Goal: Transaction & Acquisition: Obtain resource

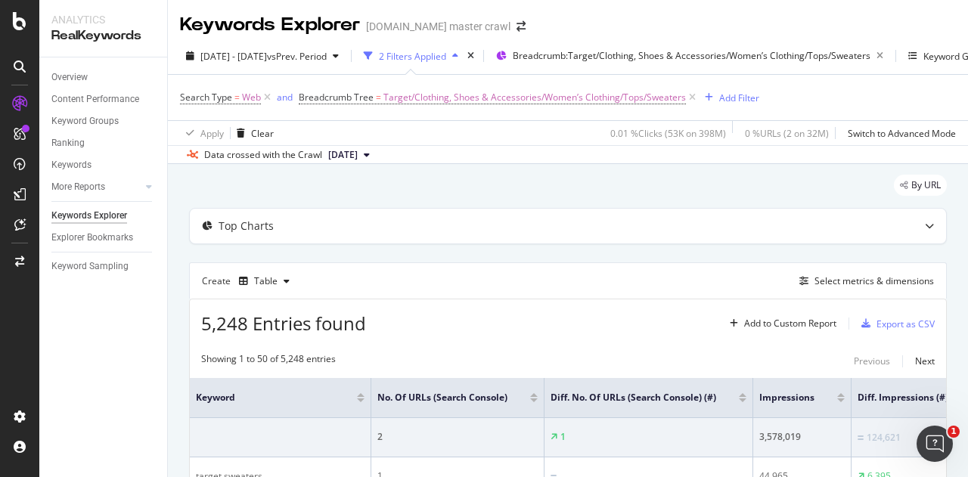
click at [572, 325] on div "5,248 Entries found Add to Custom Report Export as CSV" at bounding box center [568, 317] width 756 height 37
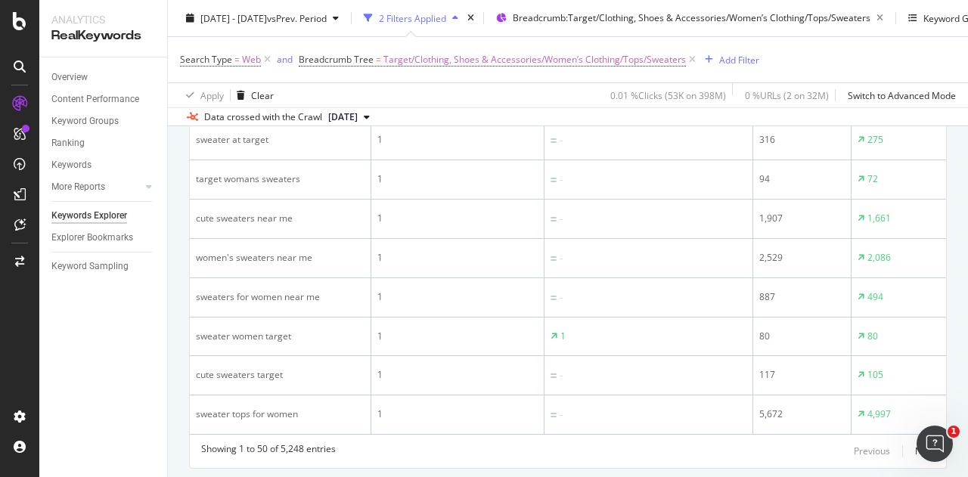
scroll to position [2052, 0]
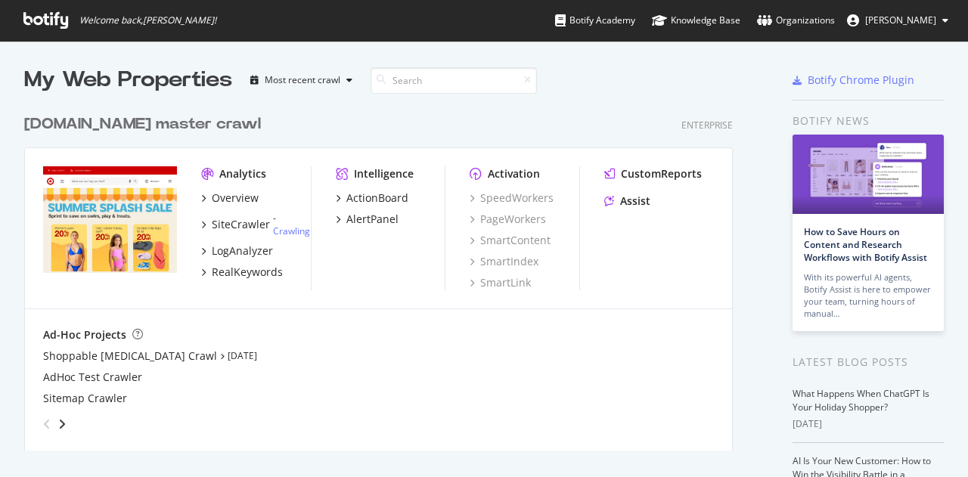
scroll to position [466, 944]
click at [259, 275] on div "RealKeywords" at bounding box center [247, 272] width 71 height 15
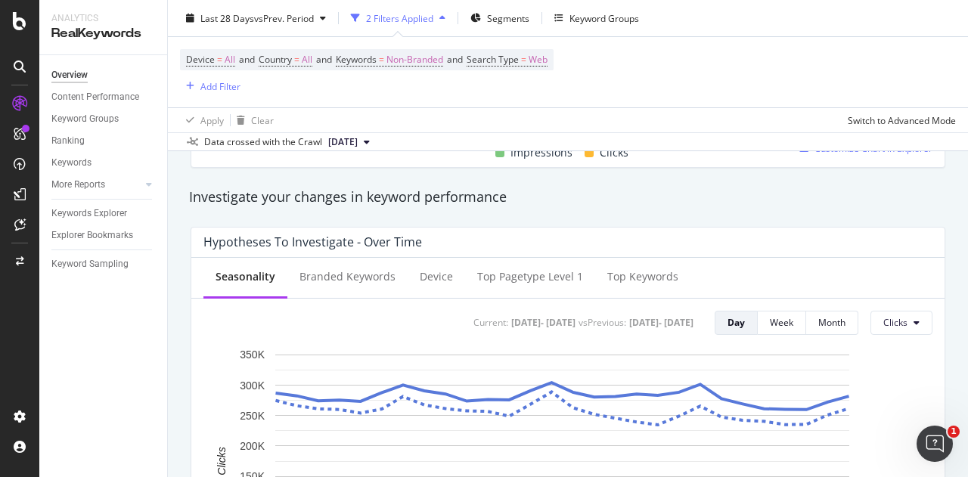
scroll to position [516, 0]
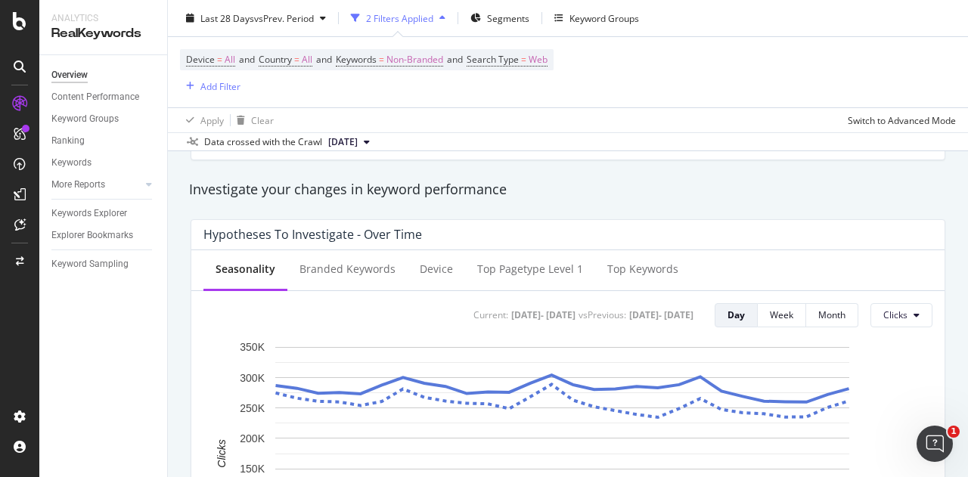
click at [504, 31] on div "Last 28 Days vs Prev. Period 2 Filters Applied Segments Keyword Groups" at bounding box center [568, 21] width 800 height 30
click at [498, 23] on div "Segments" at bounding box center [508, 17] width 42 height 13
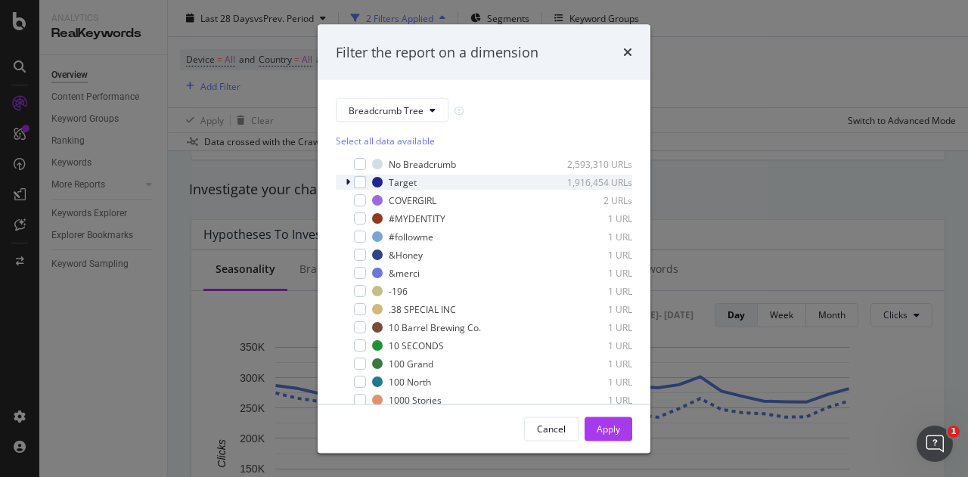
click at [348, 185] on icon "modal" at bounding box center [348, 182] width 5 height 9
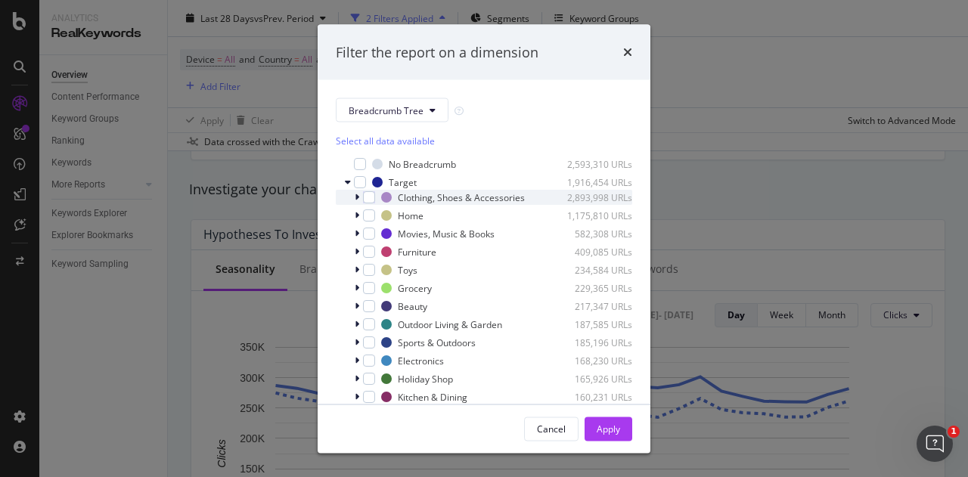
click at [358, 205] on div "modal" at bounding box center [358, 197] width 9 height 15
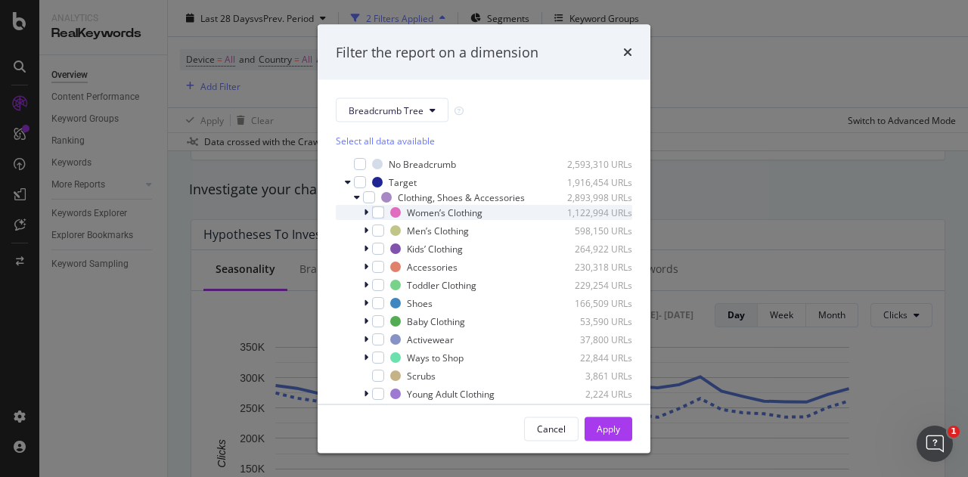
click at [369, 220] on div "modal" at bounding box center [367, 212] width 9 height 15
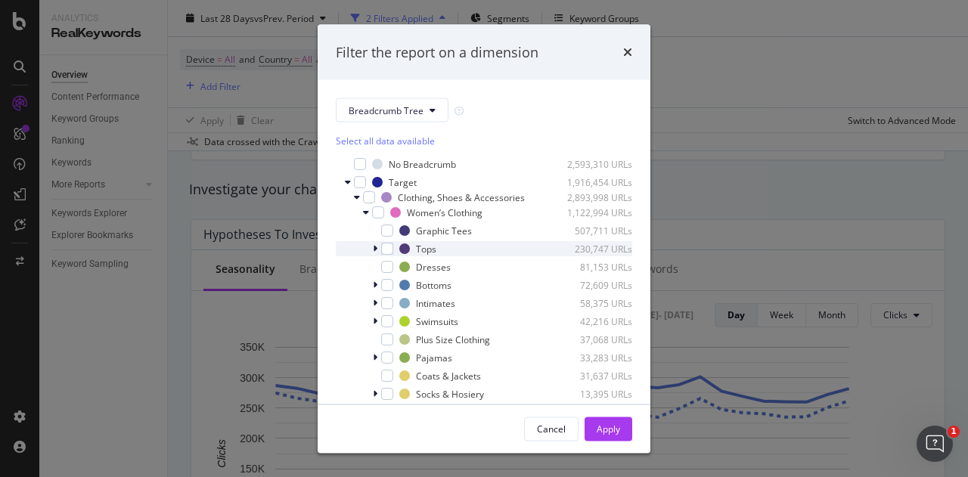
click at [377, 253] on icon "modal" at bounding box center [375, 248] width 5 height 9
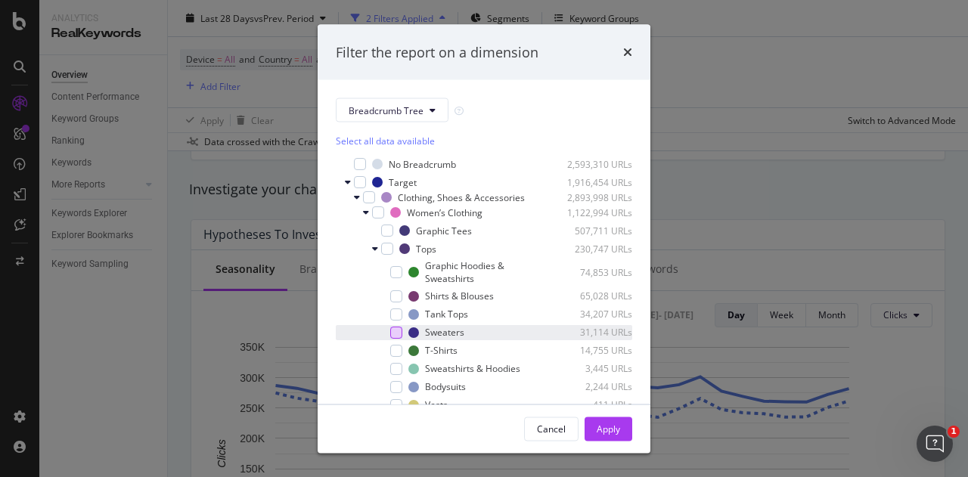
click at [393, 338] on div "modal" at bounding box center [396, 332] width 12 height 12
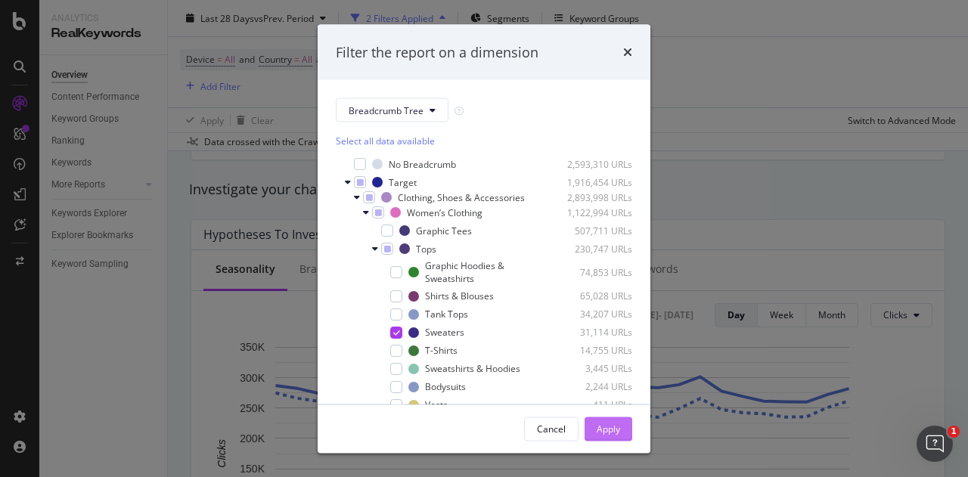
click at [597, 426] on div "Apply" at bounding box center [608, 428] width 23 height 13
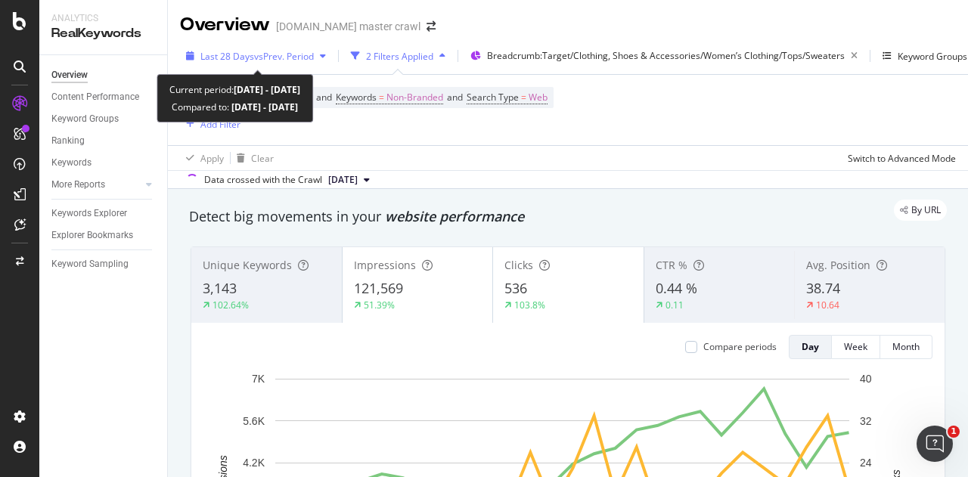
click at [267, 60] on span "vs Prev. Period" at bounding box center [284, 56] width 60 height 13
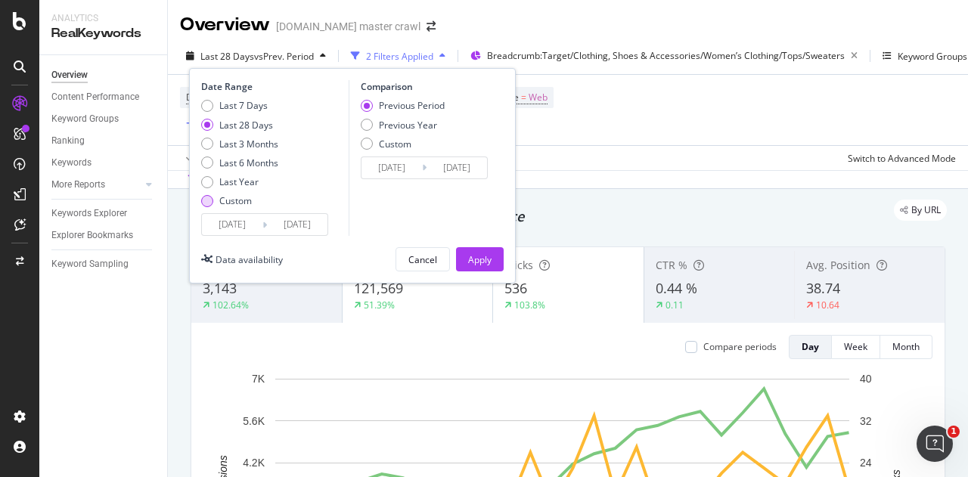
click at [236, 198] on div "Custom" at bounding box center [235, 200] width 33 height 13
click at [260, 228] on input "2025/08/04" at bounding box center [232, 224] width 60 height 21
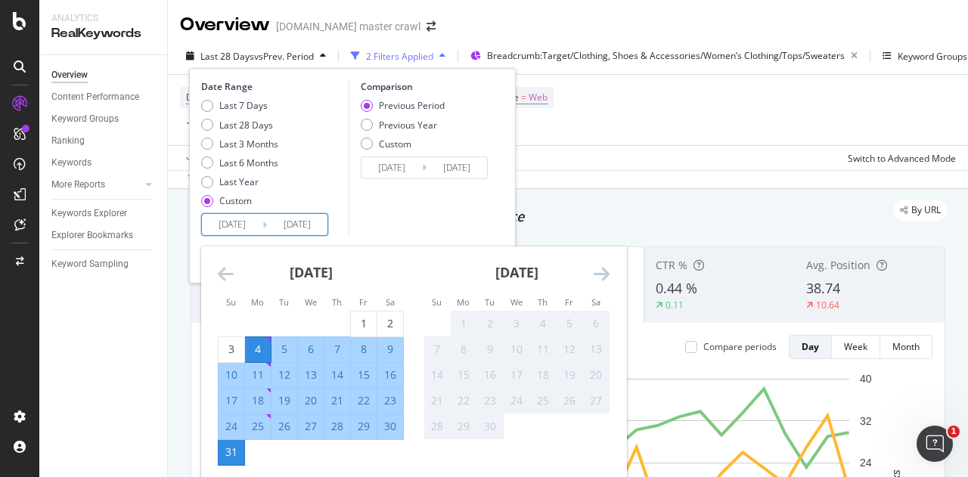
click at [231, 272] on icon "Move backward to switch to the previous month." at bounding box center [226, 274] width 16 height 18
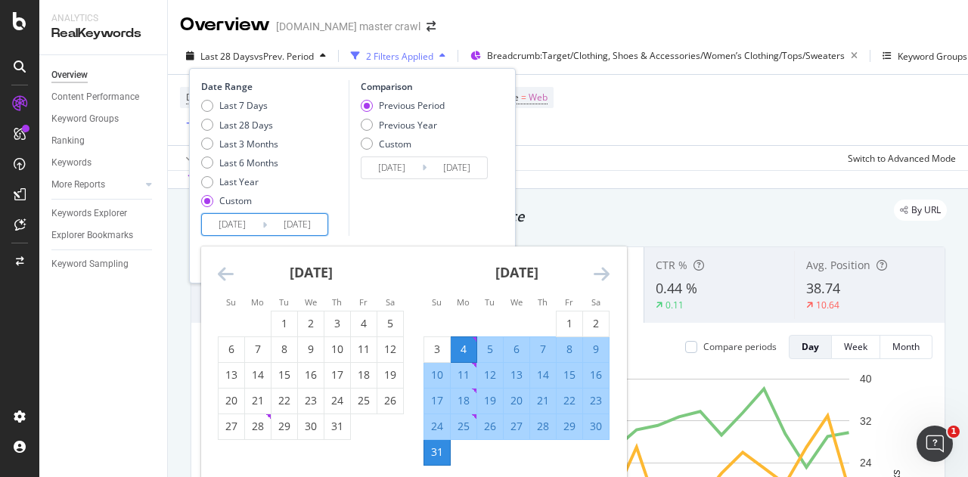
click at [231, 272] on icon "Move backward to switch to the previous month." at bounding box center [226, 274] width 16 height 18
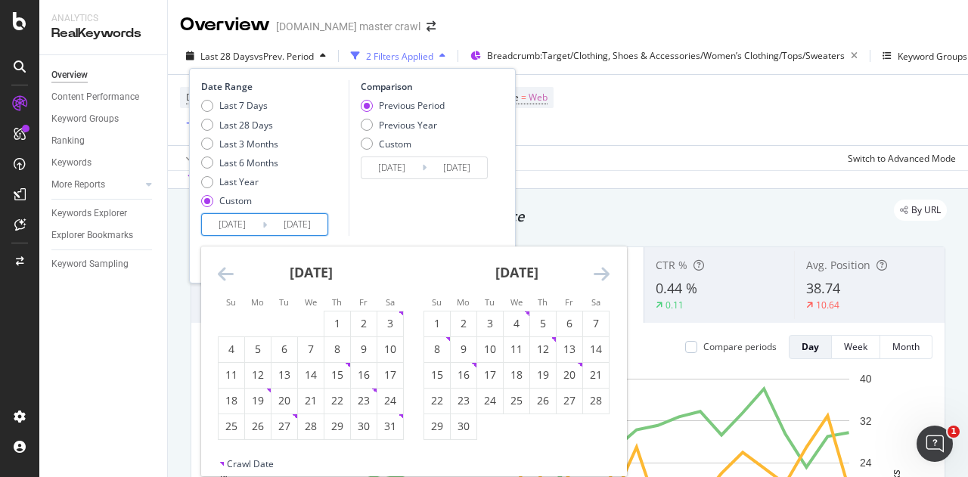
click at [231, 272] on icon "Move backward to switch to the previous month." at bounding box center [226, 274] width 16 height 18
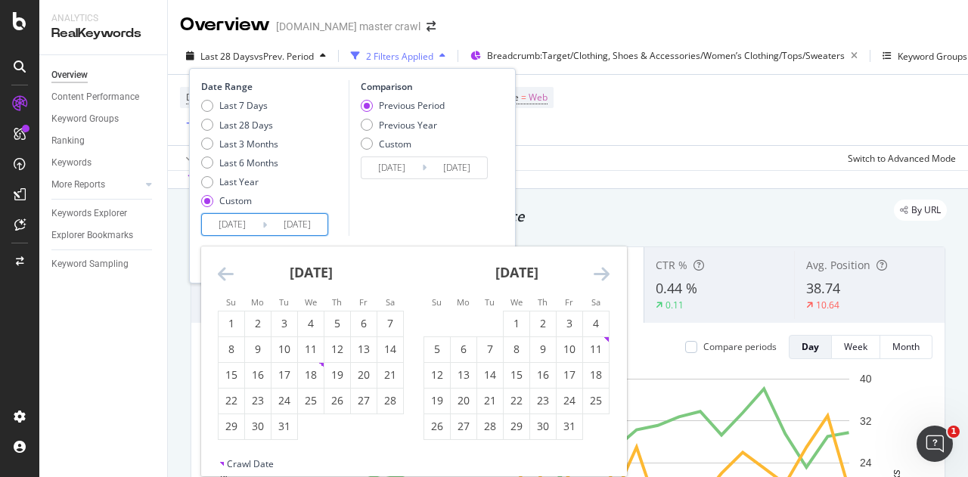
click at [231, 272] on icon "Move backward to switch to the previous month." at bounding box center [226, 274] width 16 height 18
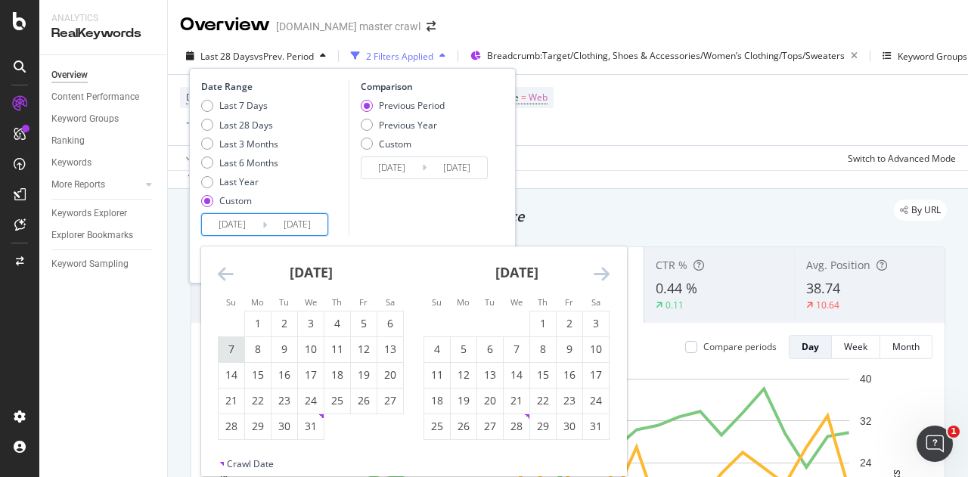
click at [230, 347] on div "7" at bounding box center [232, 349] width 26 height 15
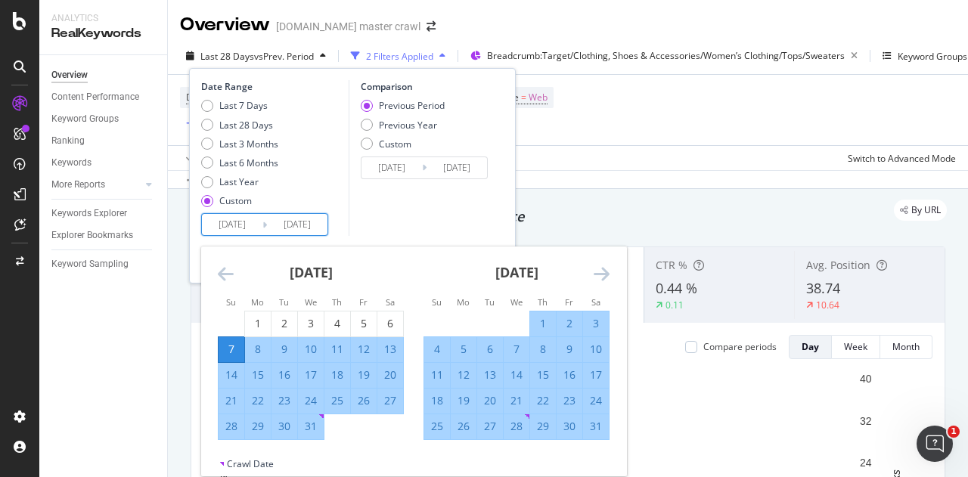
type input "2024/07/07"
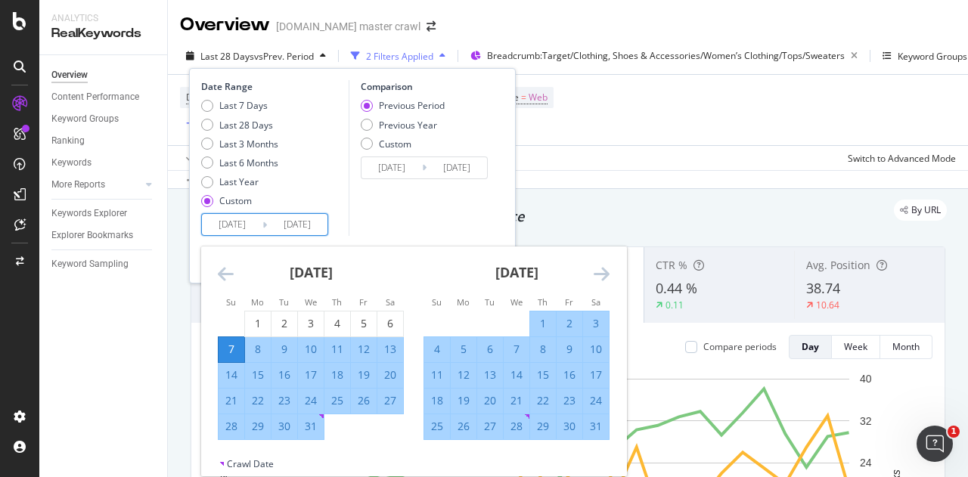
type input "2023/05/13"
type input "2024/07/06"
click at [609, 271] on icon "Move forward to switch to the next month." at bounding box center [602, 274] width 16 height 18
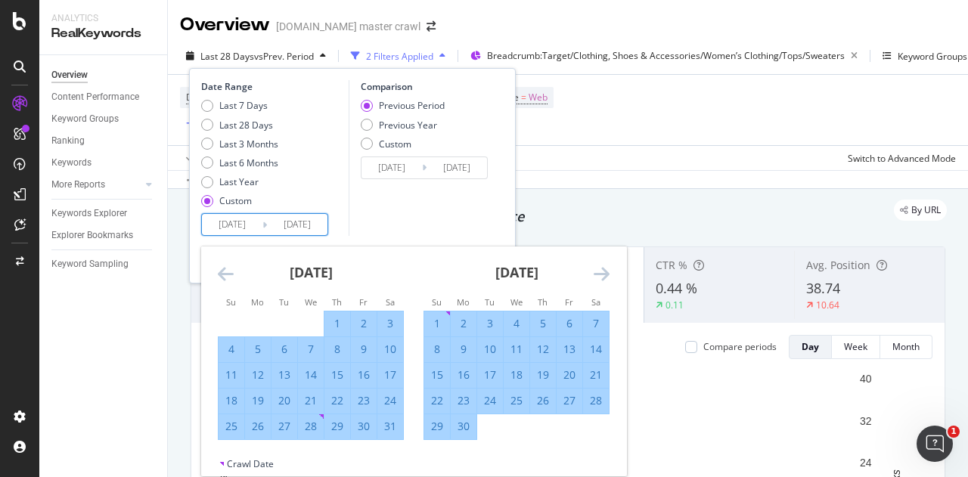
click at [609, 271] on icon "Move forward to switch to the next month." at bounding box center [602, 274] width 16 height 18
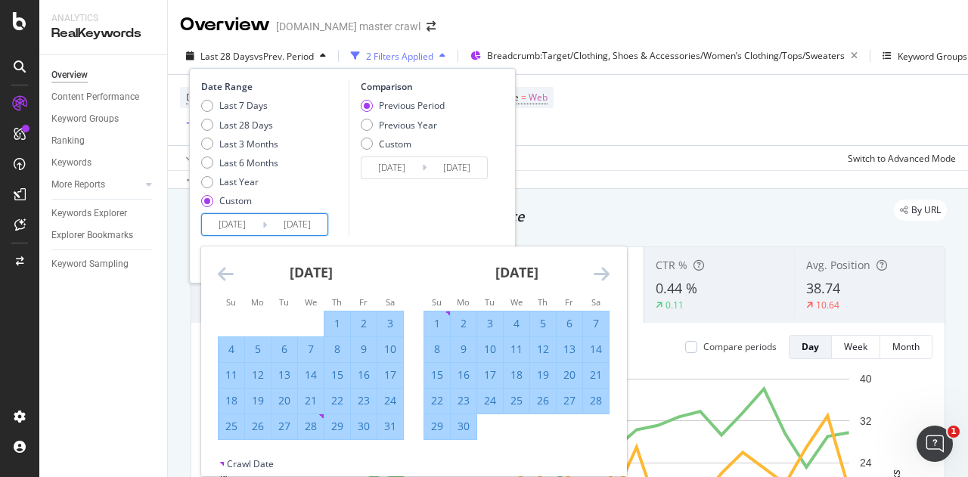
click at [609, 271] on icon "Move forward to switch to the next month." at bounding box center [602, 274] width 16 height 18
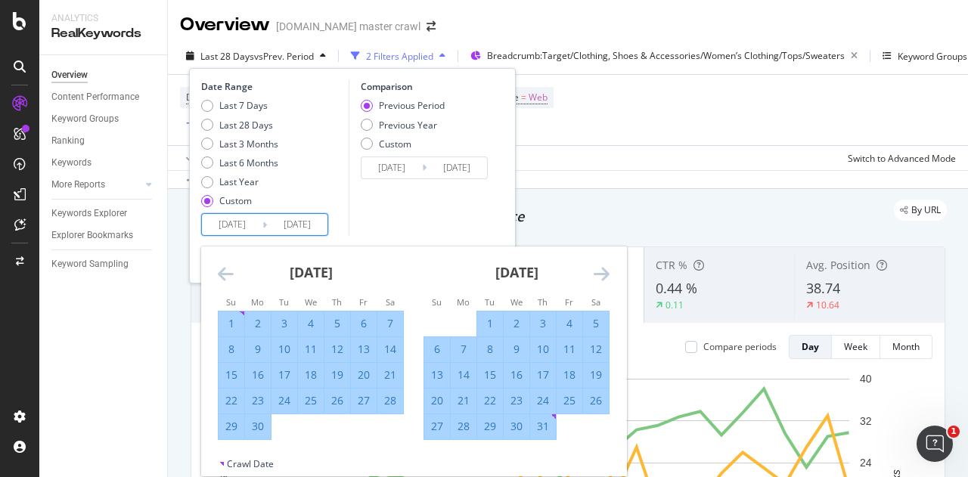
click at [609, 271] on icon "Move forward to switch to the next month." at bounding box center [602, 274] width 16 height 18
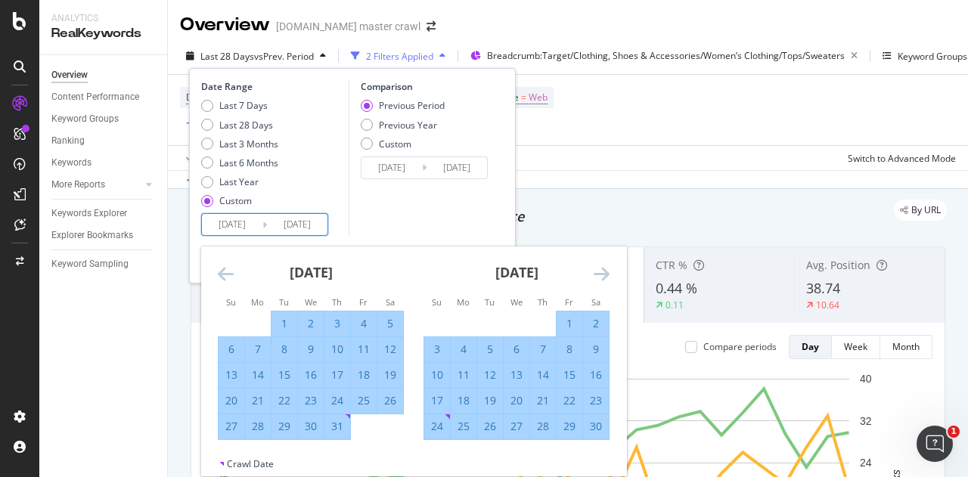
click at [609, 271] on icon "Move forward to switch to the next month." at bounding box center [602, 274] width 16 height 18
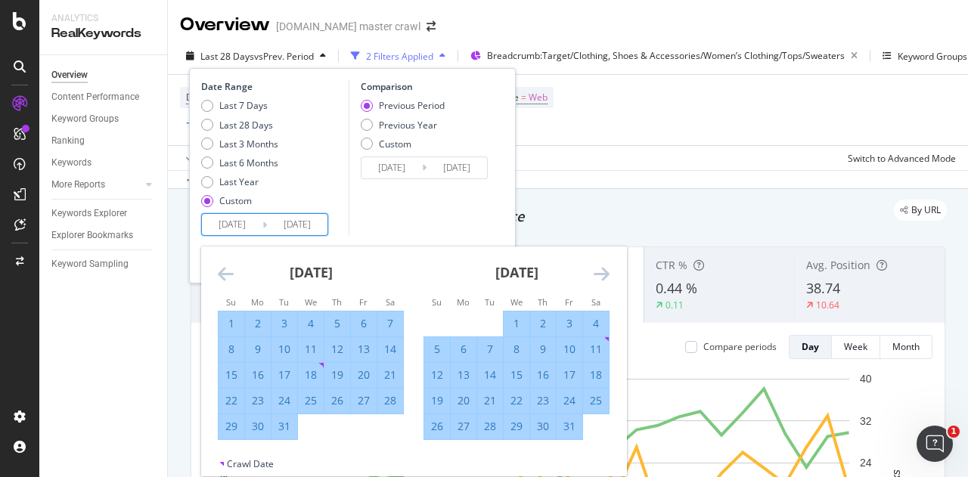
click at [609, 271] on icon "Move forward to switch to the next month." at bounding box center [602, 274] width 16 height 18
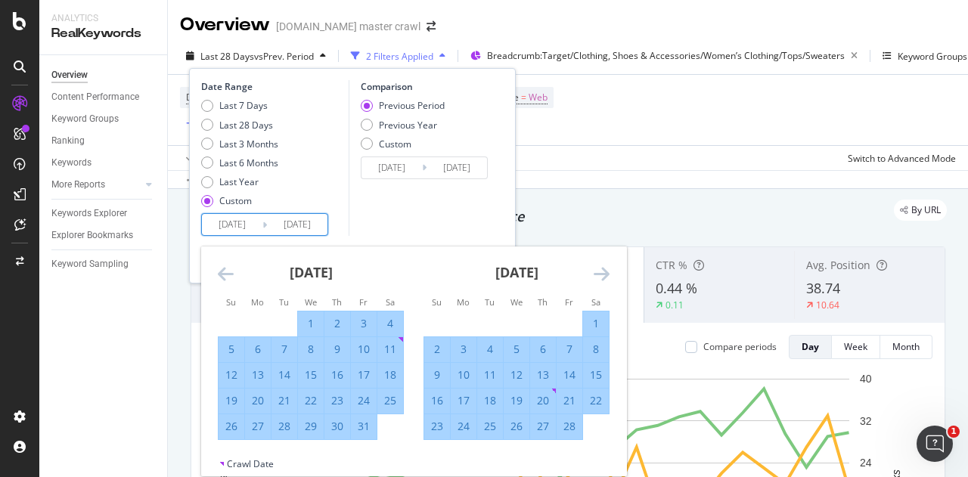
click at [609, 271] on icon "Move forward to switch to the next month." at bounding box center [602, 274] width 16 height 18
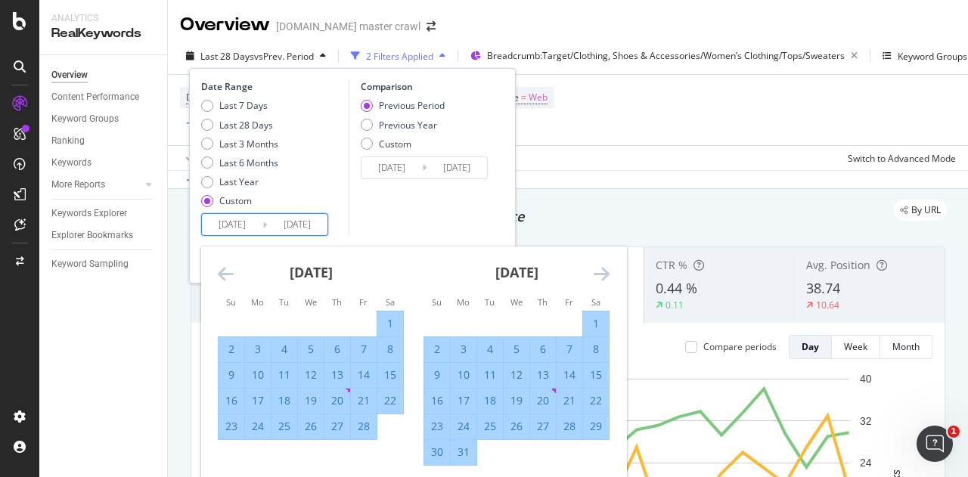
click at [609, 271] on icon "Move forward to switch to the next month." at bounding box center [602, 274] width 16 height 18
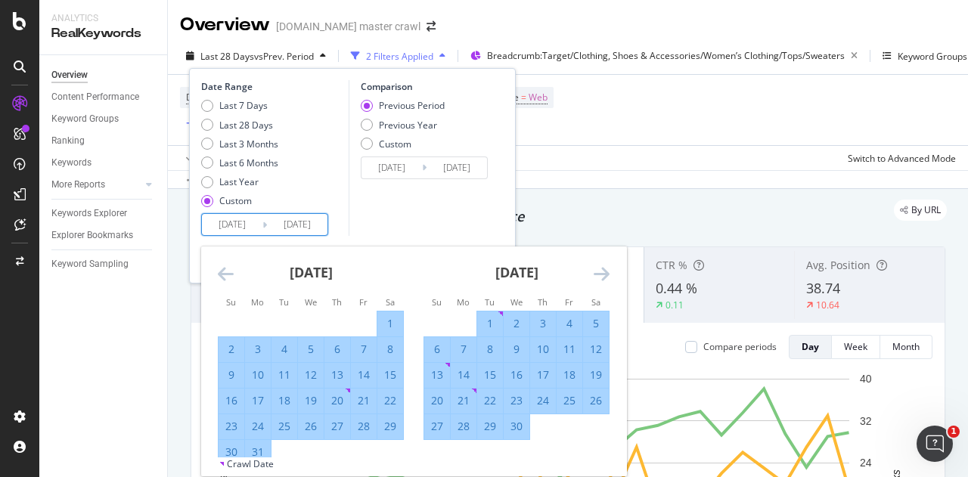
click at [609, 271] on icon "Move forward to switch to the next month." at bounding box center [602, 274] width 16 height 18
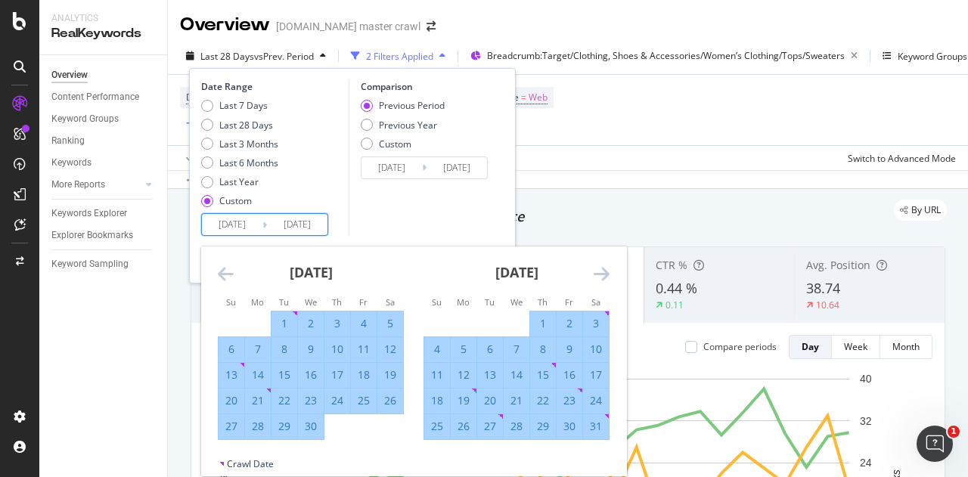
click at [609, 271] on icon "Move forward to switch to the next month." at bounding box center [602, 274] width 16 height 18
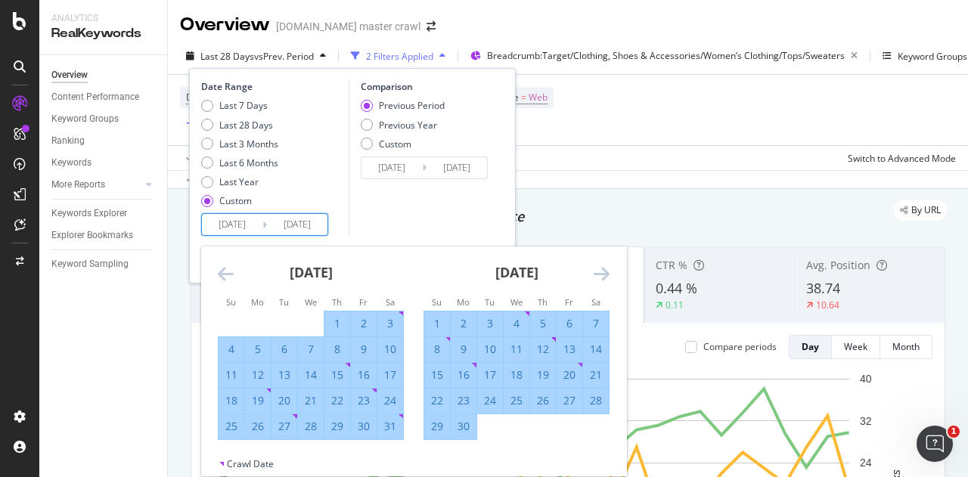
click at [609, 271] on icon "Move forward to switch to the next month." at bounding box center [602, 274] width 16 height 18
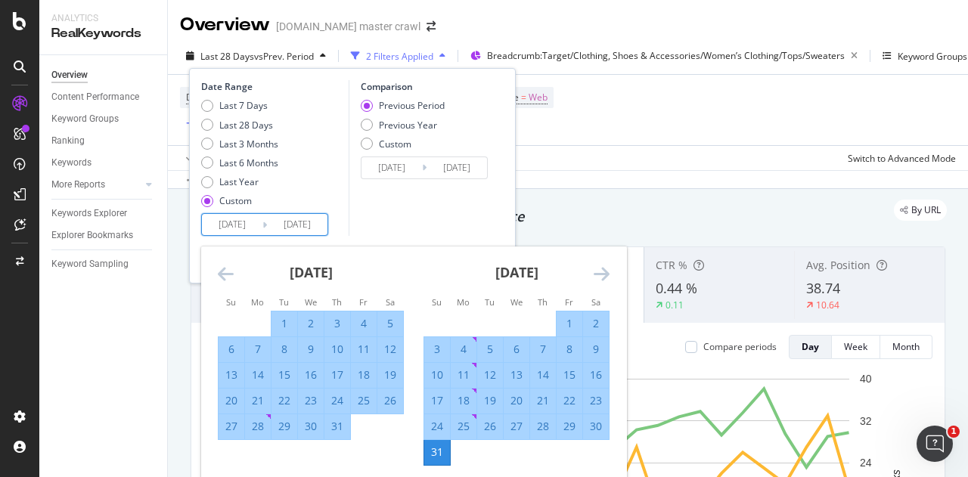
click at [609, 271] on icon "Move forward to switch to the next month." at bounding box center [602, 274] width 16 height 18
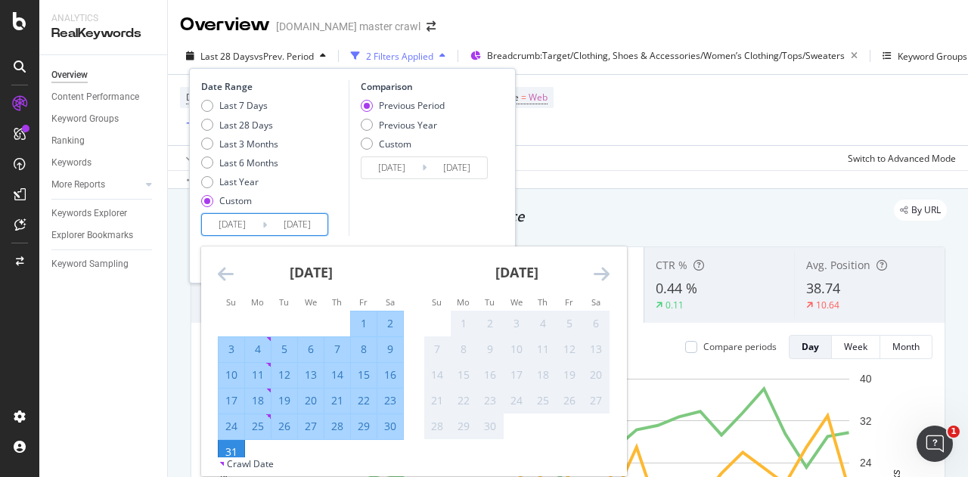
click at [609, 271] on icon "Move forward to switch to the next month." at bounding box center [602, 274] width 16 height 18
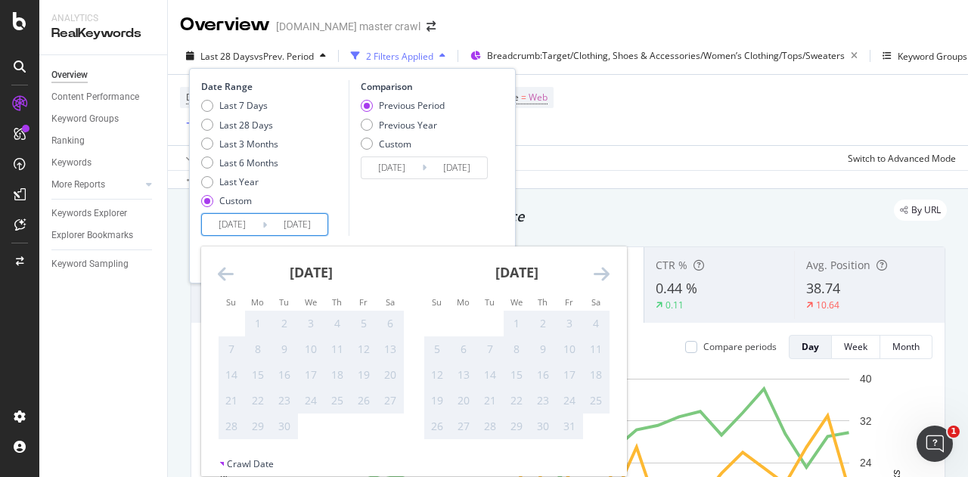
click at [228, 284] on div "September 2025" at bounding box center [311, 278] width 186 height 64
click at [228, 281] on icon "Move backward to switch to the previous month." at bounding box center [226, 274] width 16 height 18
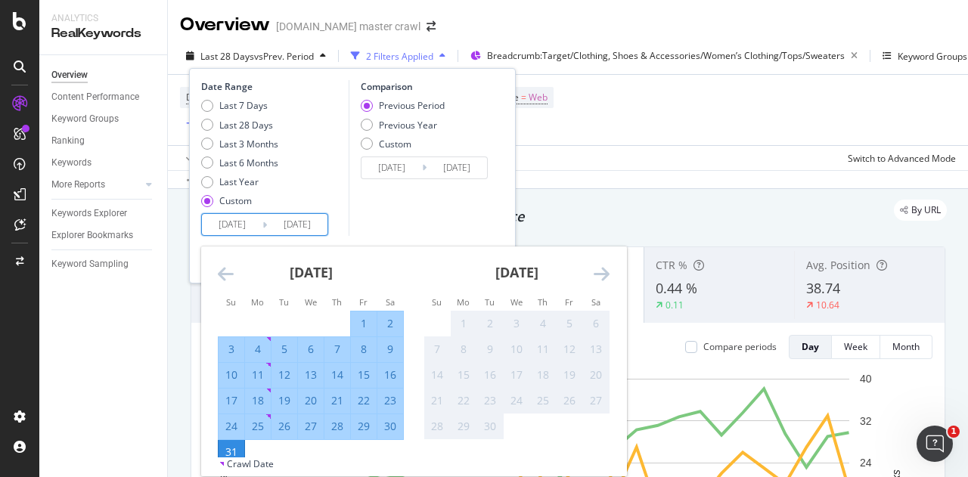
click at [228, 281] on icon "Move backward to switch to the previous month." at bounding box center [226, 274] width 16 height 18
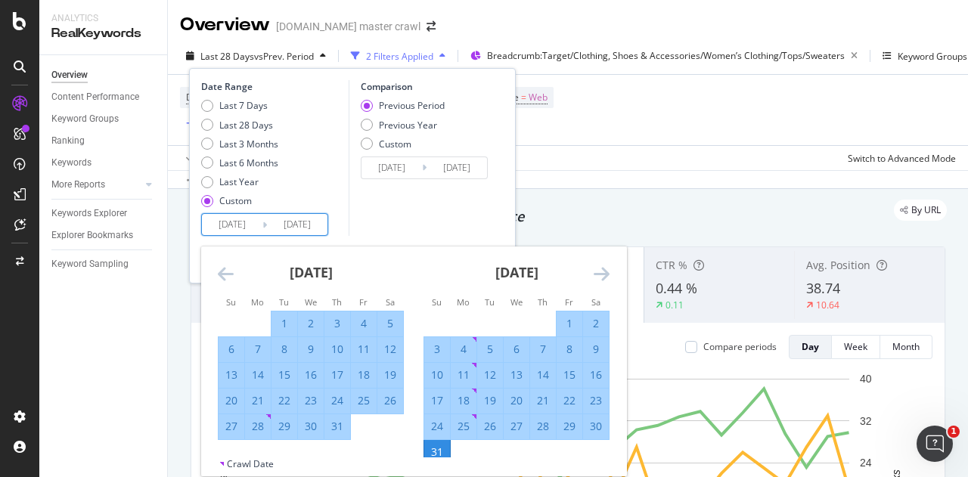
click at [605, 324] on div "2" at bounding box center [596, 323] width 26 height 15
type input "2025/08/02"
type input "2023/06/11"
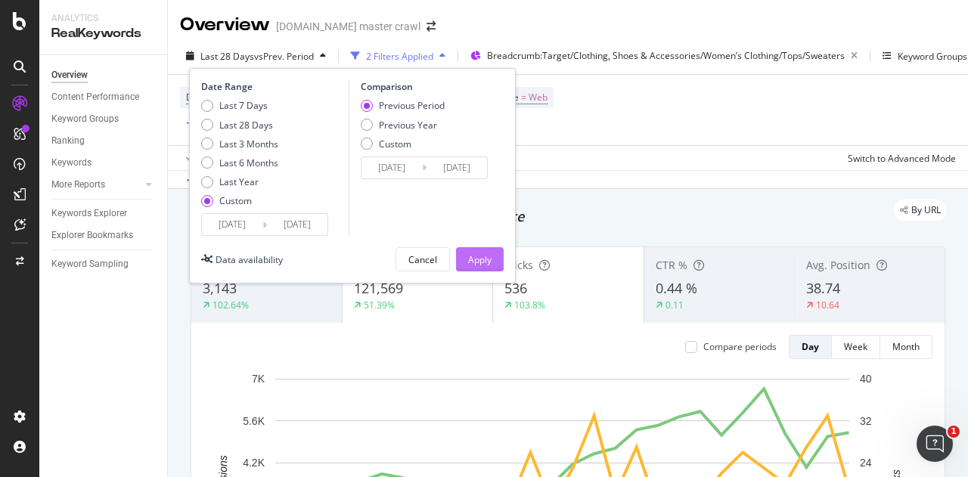
click at [501, 268] on button "Apply" at bounding box center [480, 259] width 48 height 24
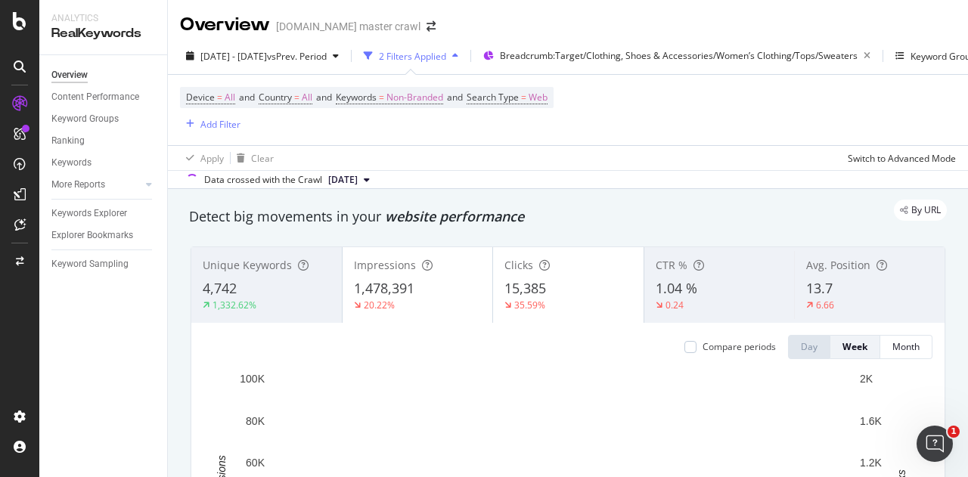
click at [553, 200] on div "By URL" at bounding box center [560, 210] width 773 height 21
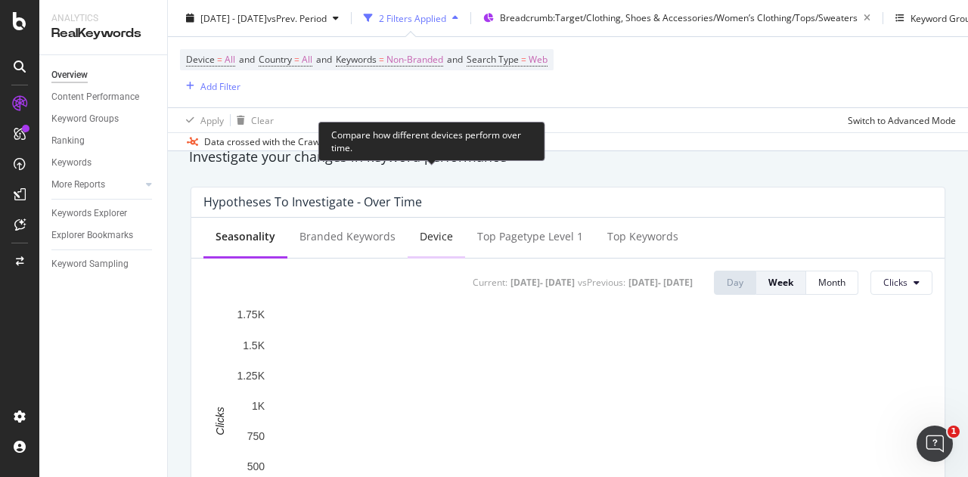
scroll to position [605, 0]
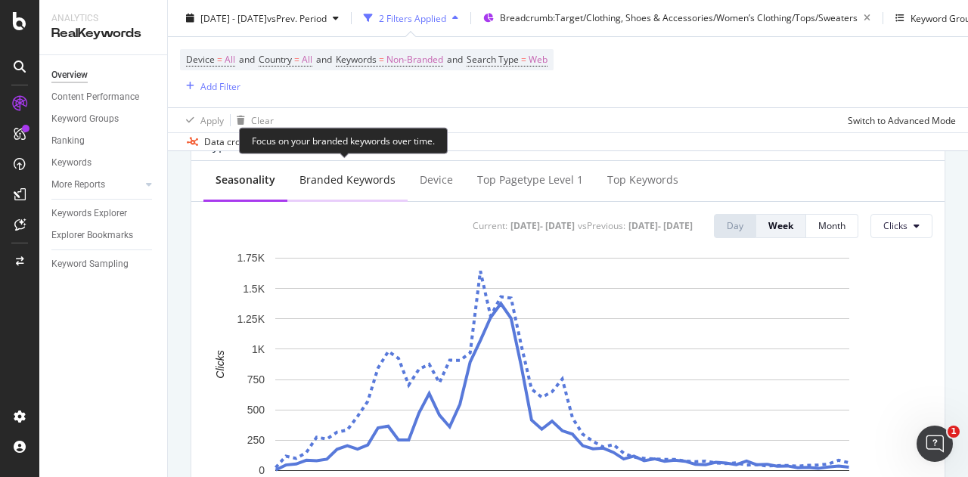
click at [340, 163] on div "Branded Keywords" at bounding box center [347, 181] width 120 height 42
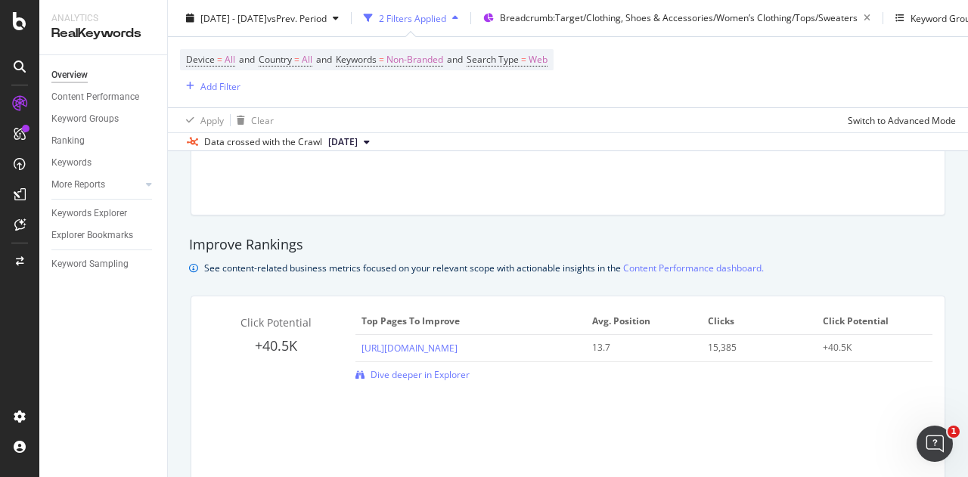
scroll to position [965, 0]
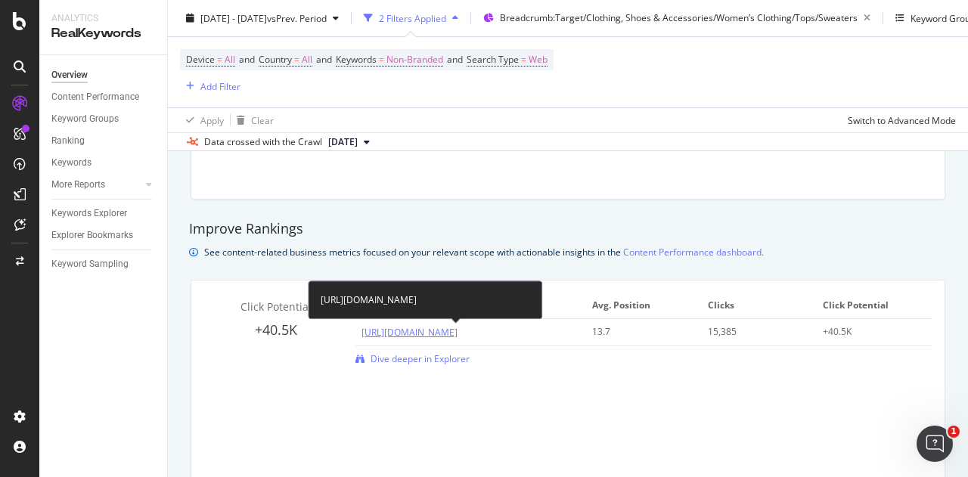
click at [457, 333] on link "[URL][DOMAIN_NAME]" at bounding box center [409, 332] width 96 height 13
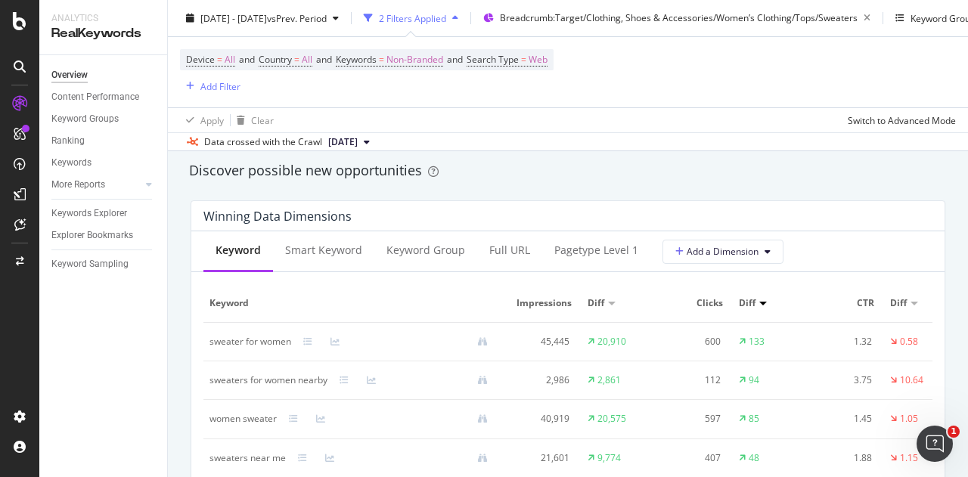
scroll to position [1346, 0]
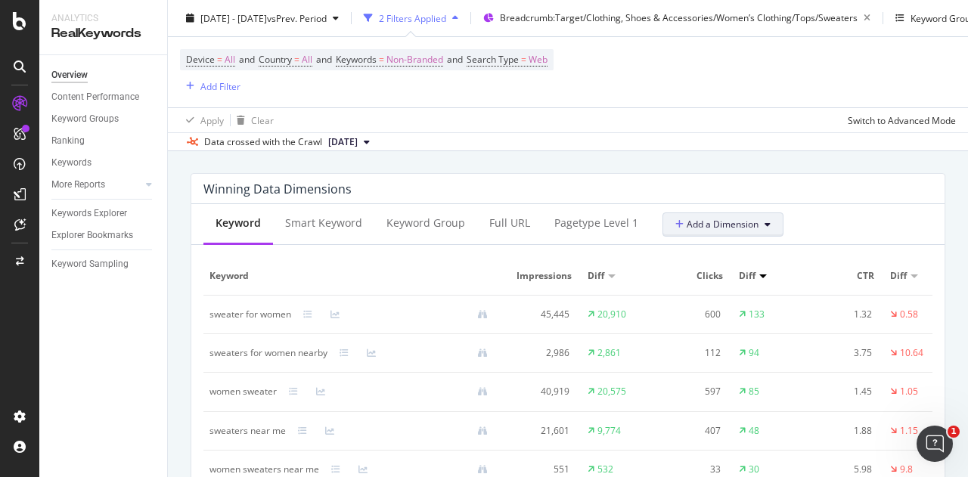
click at [710, 234] on button "Add a Dimension" at bounding box center [722, 224] width 121 height 24
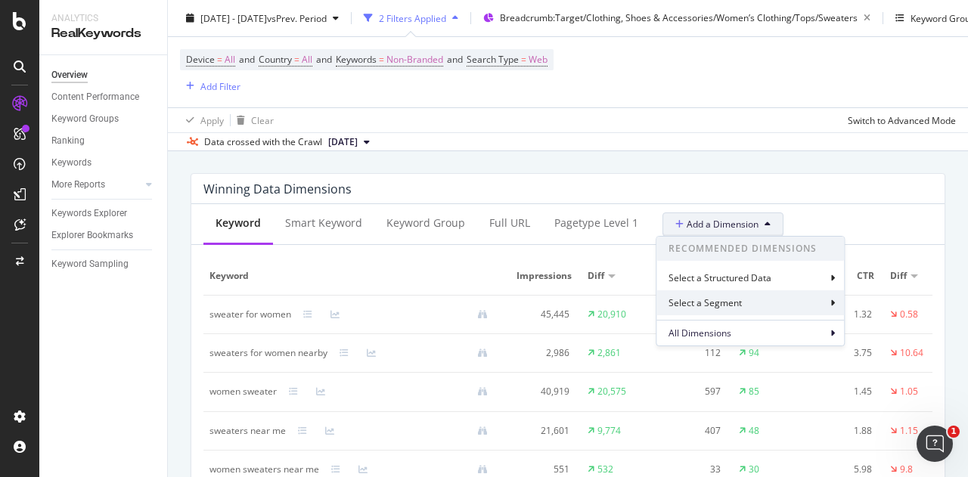
click at [726, 300] on div "Select a Segment" at bounding box center [706, 302] width 76 height 13
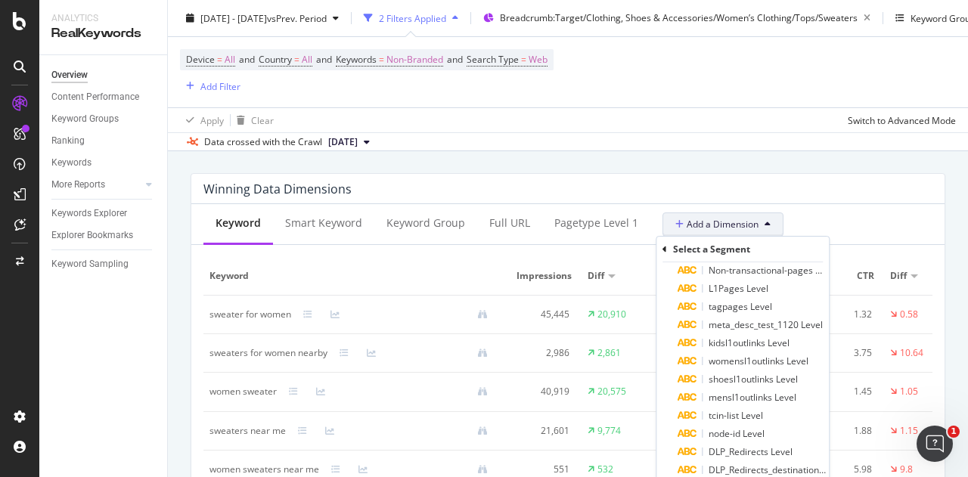
scroll to position [148, 0]
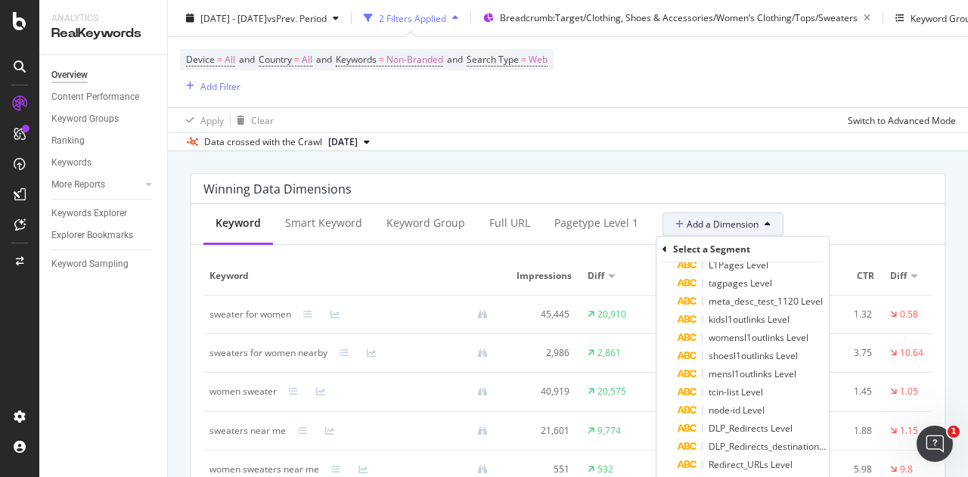
click at [697, 214] on button "Add a Dimension" at bounding box center [722, 224] width 121 height 24
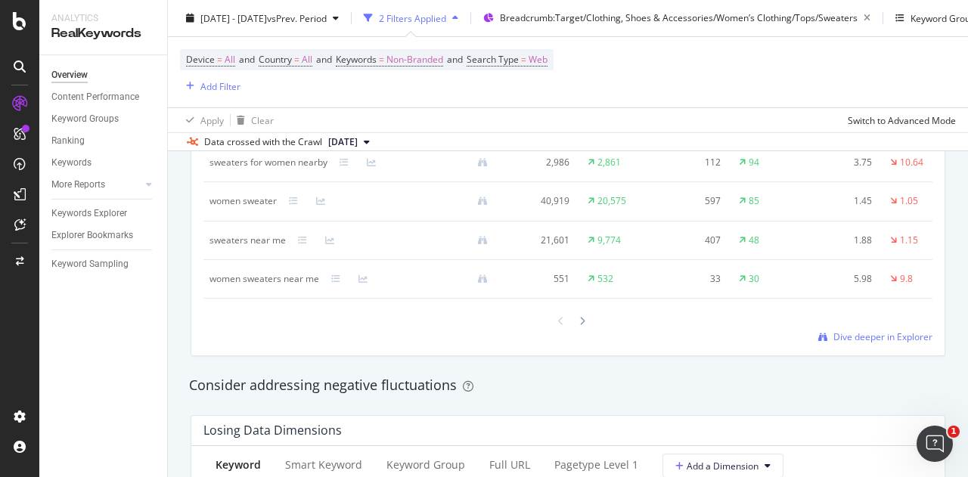
scroll to position [1533, 0]
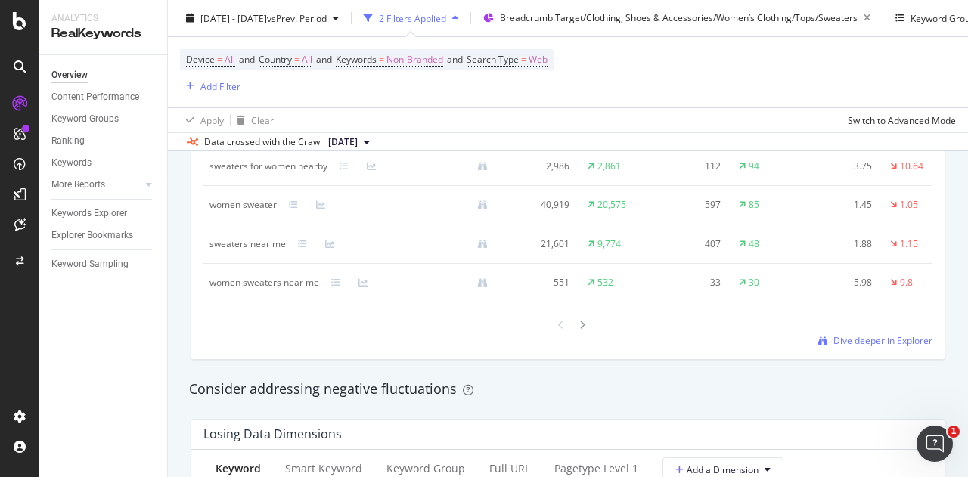
drag, startPoint x: 850, startPoint y: 352, endPoint x: 858, endPoint y: 352, distance: 8.3
click at [956, 253] on div "By URL Detect big movements in your website performance Unique Keywords 4,742 1…" at bounding box center [568, 262] width 800 height 3212
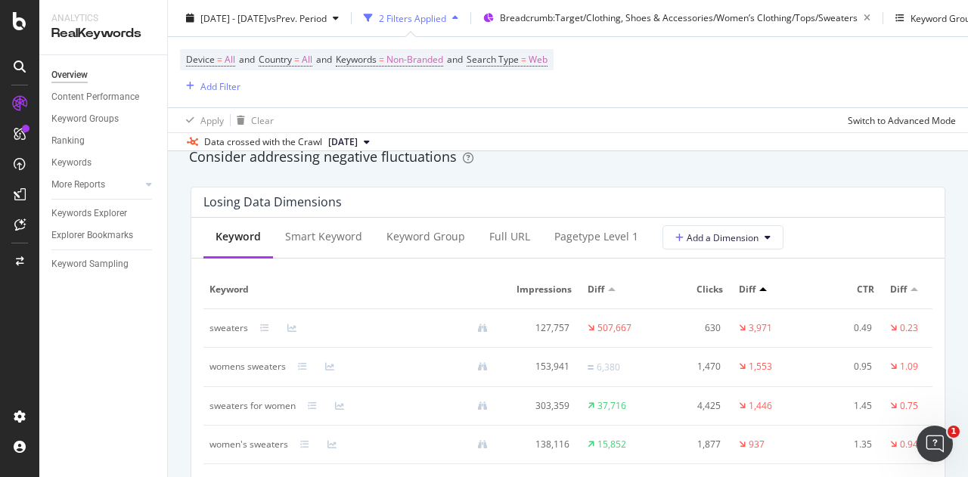
scroll to position [1777, 0]
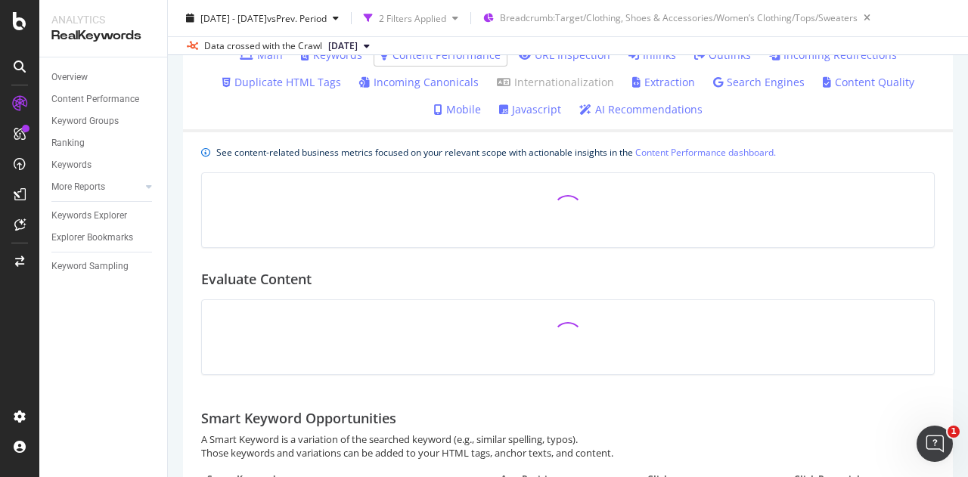
scroll to position [425, 0]
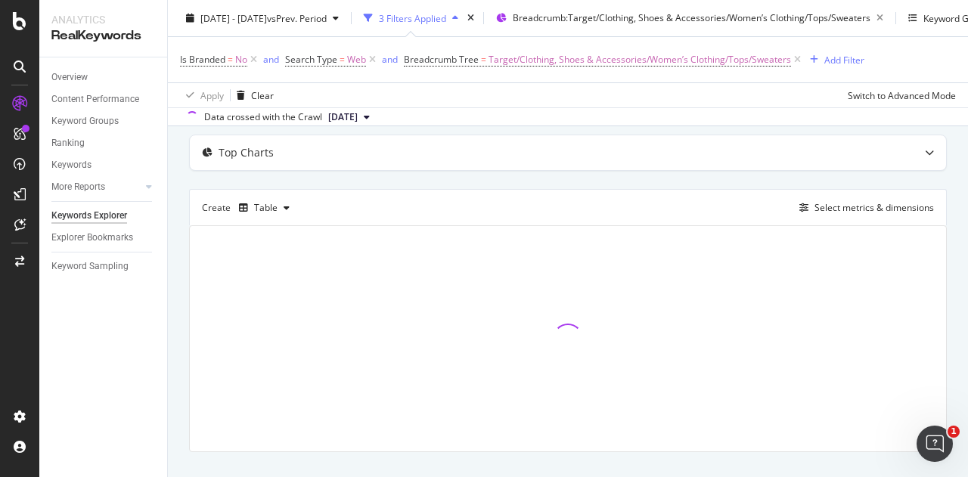
scroll to position [112, 0]
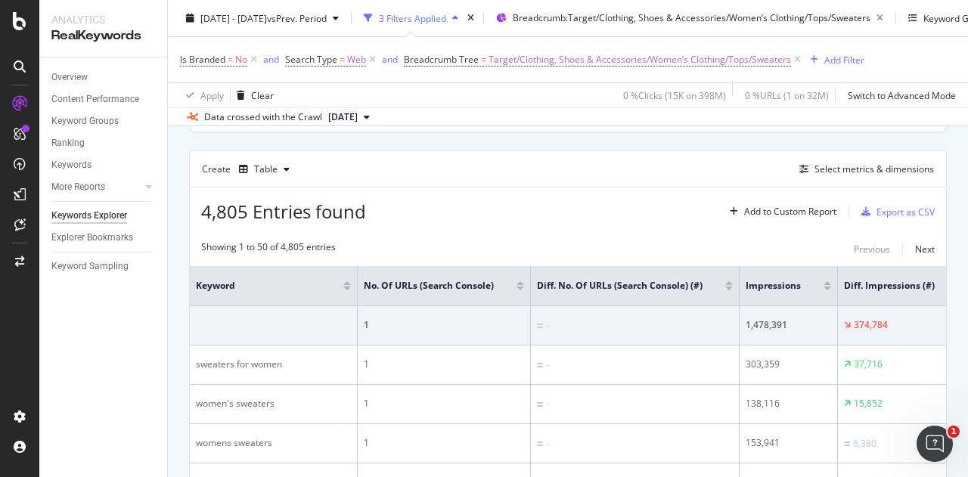
click at [492, 222] on div "4,805 Entries found Add to Custom Report Export as CSV" at bounding box center [568, 206] width 756 height 37
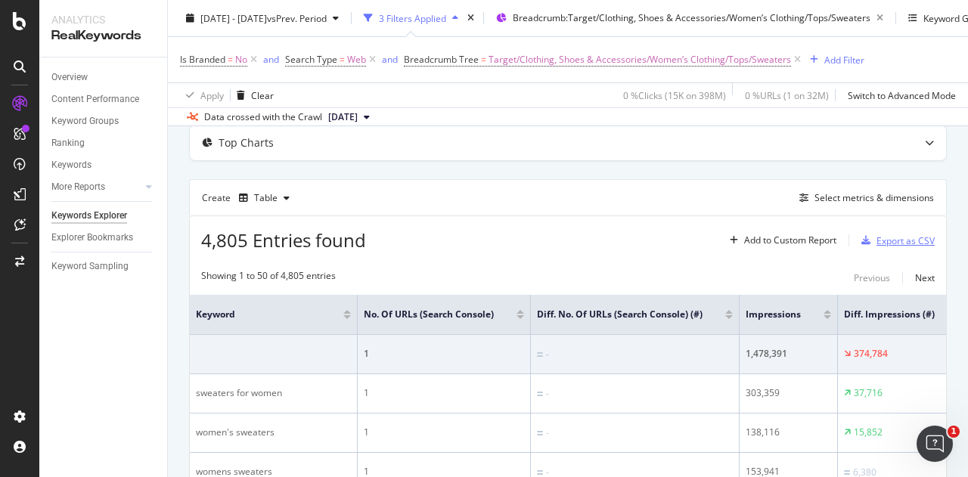
click at [888, 246] on div "Export as CSV" at bounding box center [894, 240] width 79 height 23
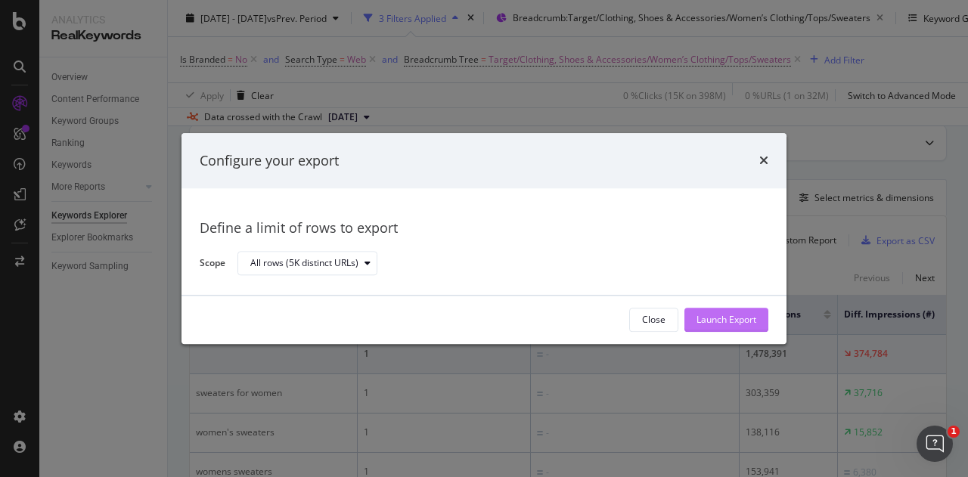
click at [732, 326] on div "Launch Export" at bounding box center [726, 320] width 60 height 13
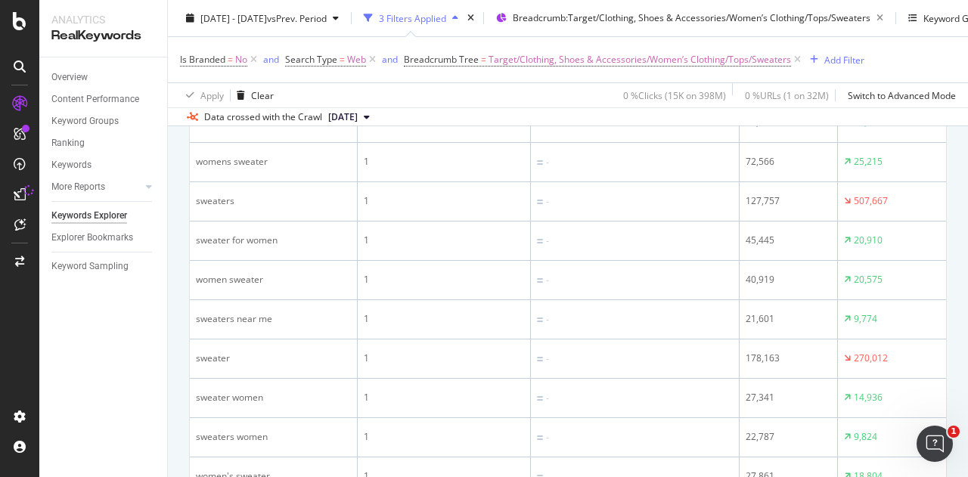
scroll to position [0, 0]
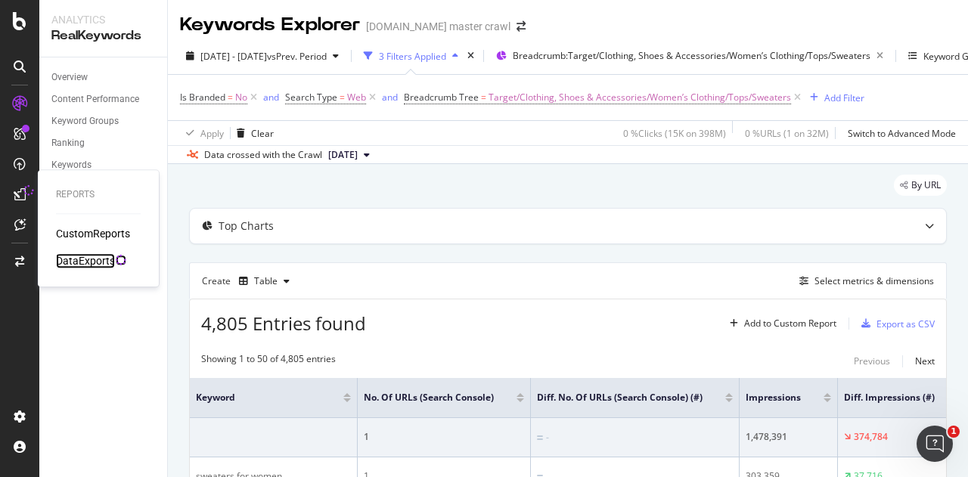
click at [89, 259] on div "DataExports" at bounding box center [85, 260] width 59 height 15
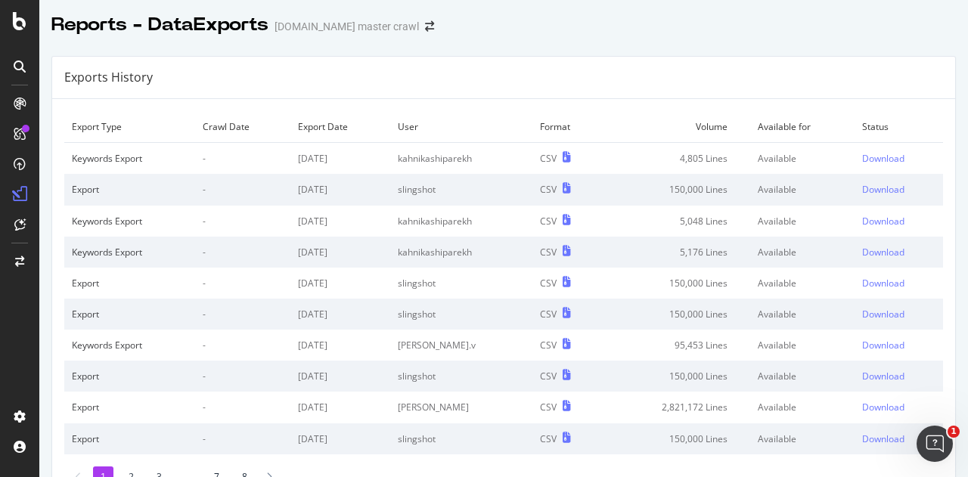
click at [854, 147] on td "Download" at bounding box center [898, 159] width 88 height 32
click at [862, 159] on div "Download" at bounding box center [883, 158] width 42 height 13
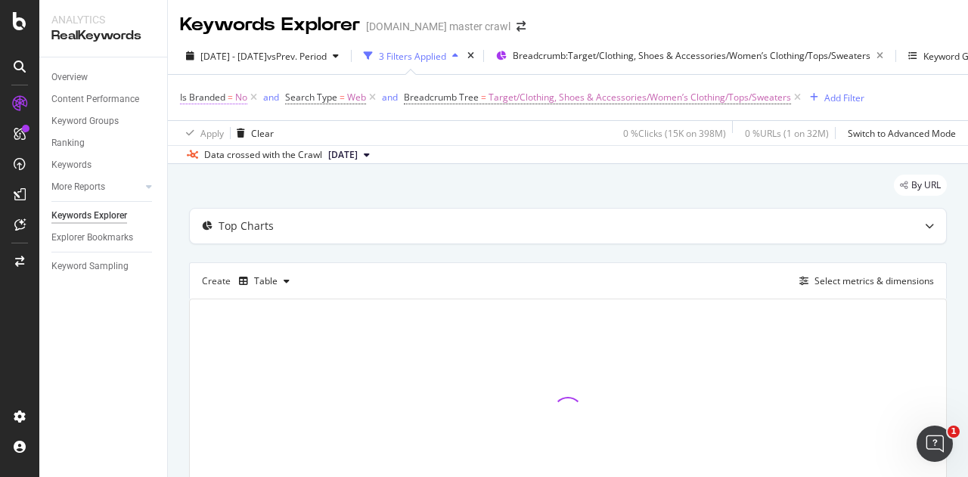
click at [219, 98] on span "Is Branded" at bounding box center [202, 97] width 45 height 13
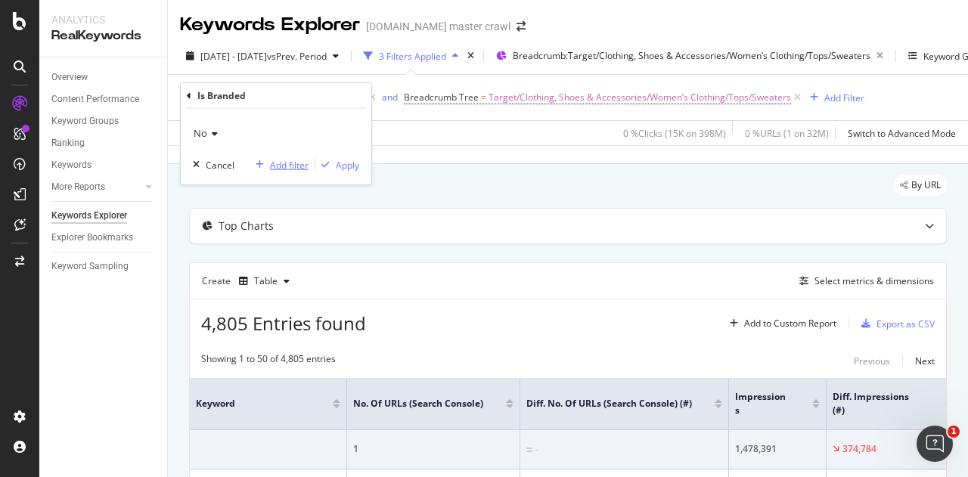
click at [283, 169] on div "Add filter" at bounding box center [289, 164] width 39 height 13
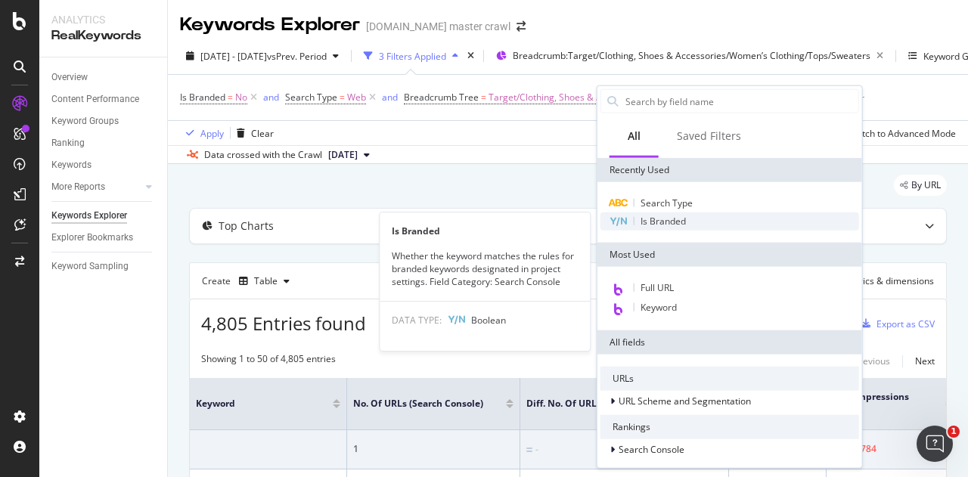
click at [665, 220] on span "Is Branded" at bounding box center [662, 221] width 45 height 13
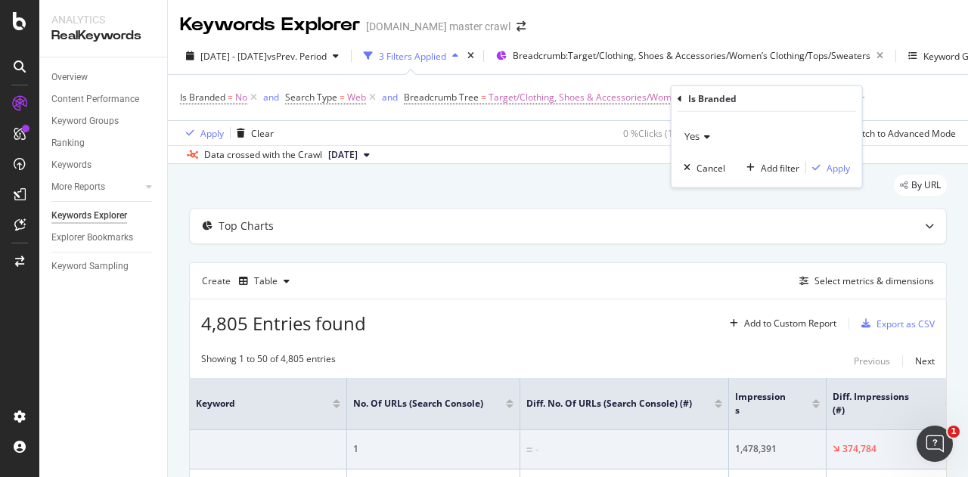
click at [829, 176] on div "Yes Cancel Add filter Apply" at bounding box center [766, 150] width 191 height 76
click at [830, 172] on div "Apply" at bounding box center [837, 167] width 23 height 13
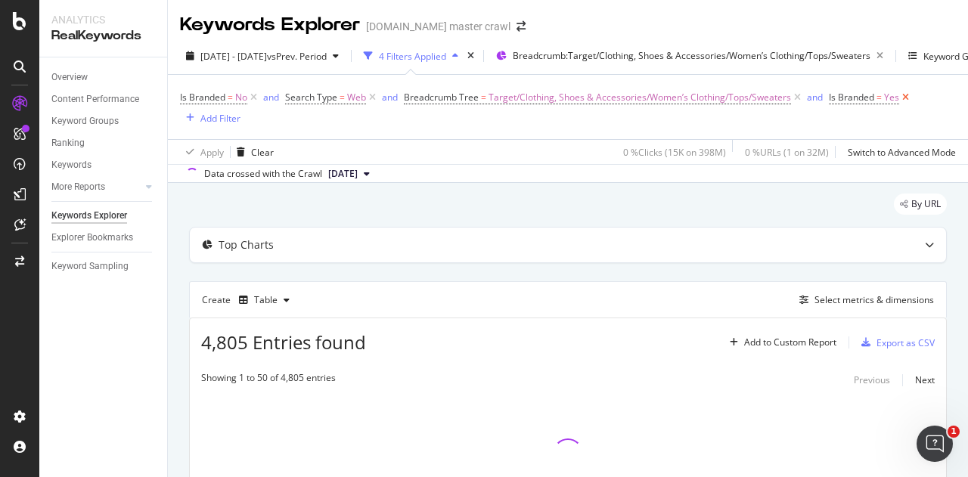
click at [900, 101] on icon at bounding box center [905, 97] width 13 height 15
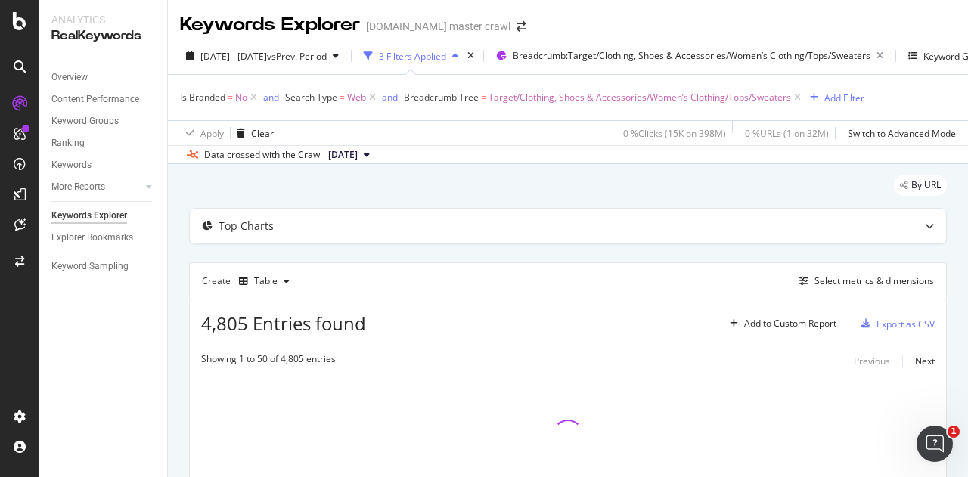
click at [213, 87] on span "Is Branded = No" at bounding box center [220, 97] width 80 height 21
click at [216, 101] on span "Is Branded" at bounding box center [202, 97] width 45 height 13
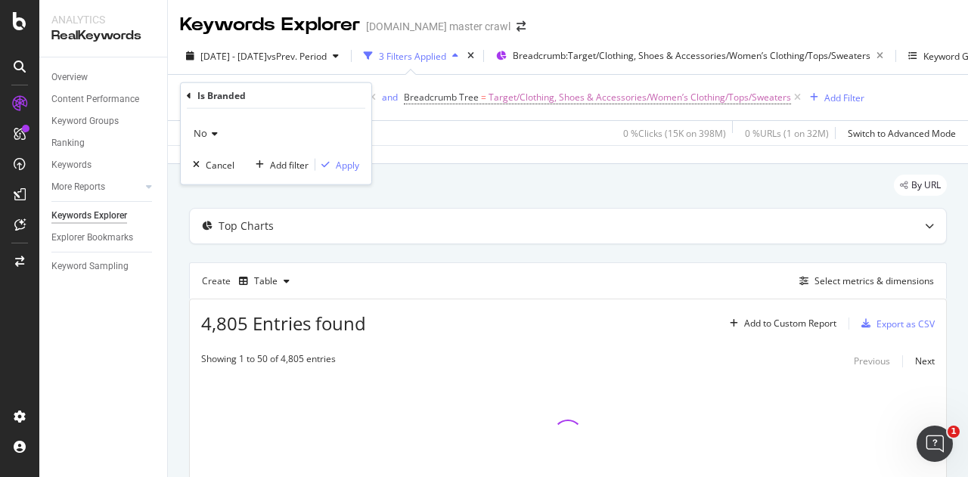
click at [219, 141] on div "No" at bounding box center [276, 133] width 166 height 24
click at [241, 126] on div "No" at bounding box center [276, 133] width 166 height 24
click at [216, 163] on div "Cancel" at bounding box center [220, 164] width 29 height 13
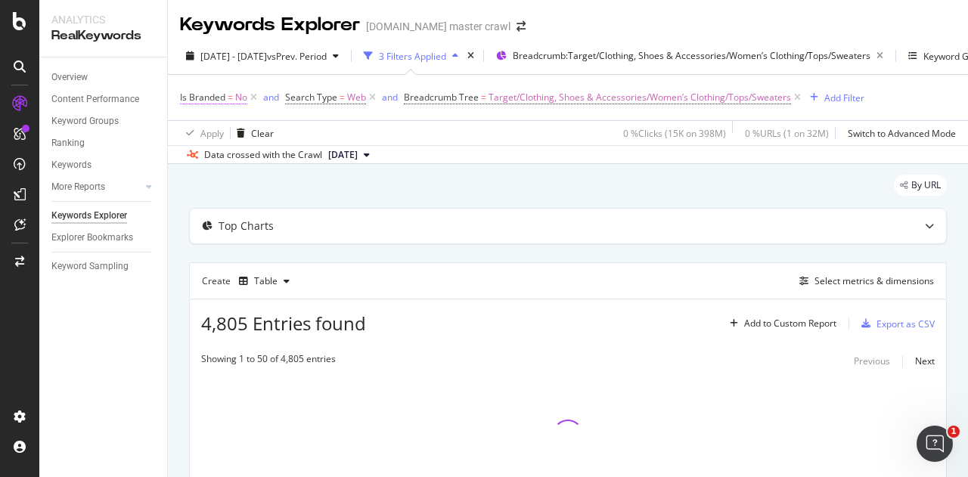
click at [206, 102] on span "Is Branded" at bounding box center [202, 97] width 45 height 13
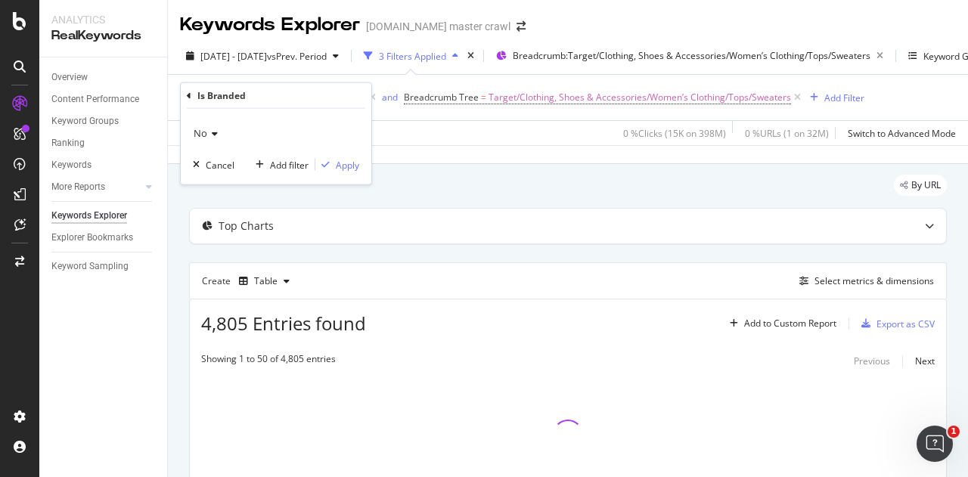
click at [210, 129] on icon at bounding box center [212, 133] width 11 height 9
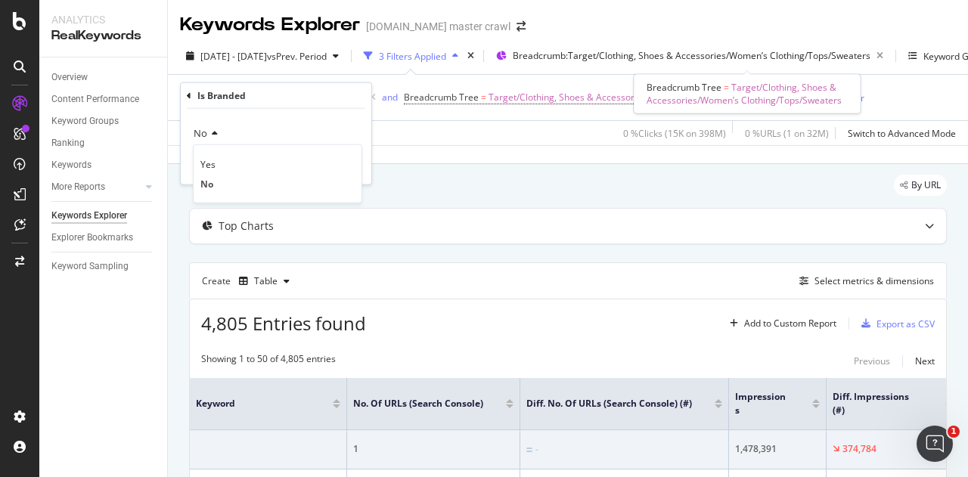
click at [833, 108] on div "Breadcrumb Tree = Target/Clothing, Shoes & Accessories/Women’s Clothing/Tops/Sw…" at bounding box center [747, 93] width 227 height 39
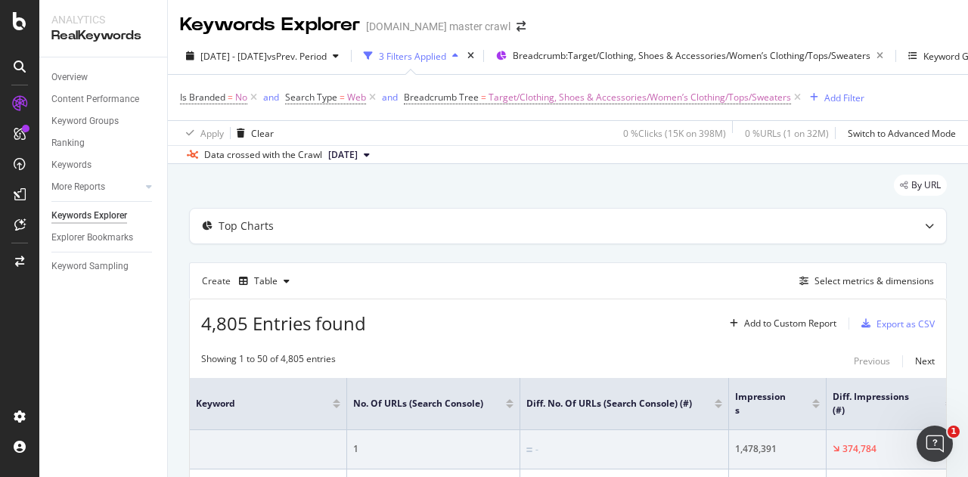
click at [869, 99] on div "Is Branded = No and Search Type = Web and Breadcrumb Tree = Target/Clothing, Sh…" at bounding box center [568, 97] width 776 height 45
click at [831, 104] on div "Add Filter" at bounding box center [844, 97] width 40 height 13
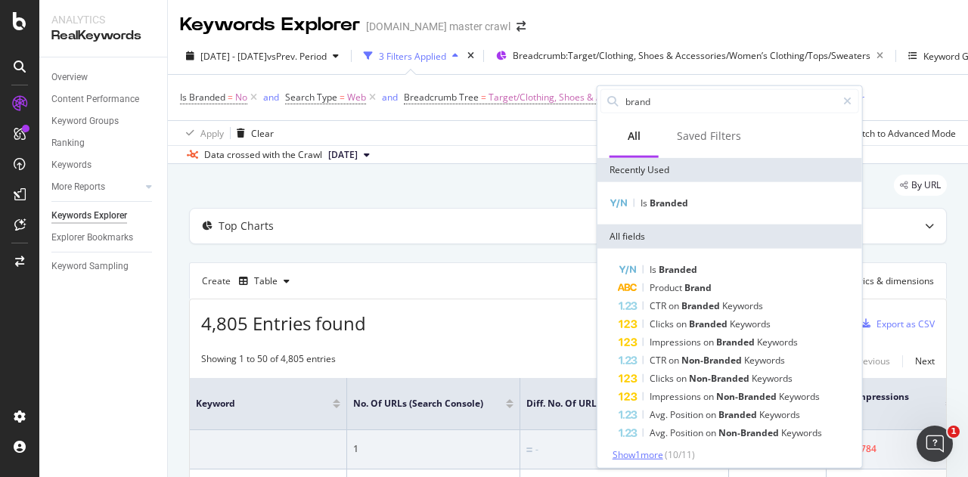
type input "brand"
click at [642, 454] on span "Show 1 more" at bounding box center [637, 454] width 51 height 13
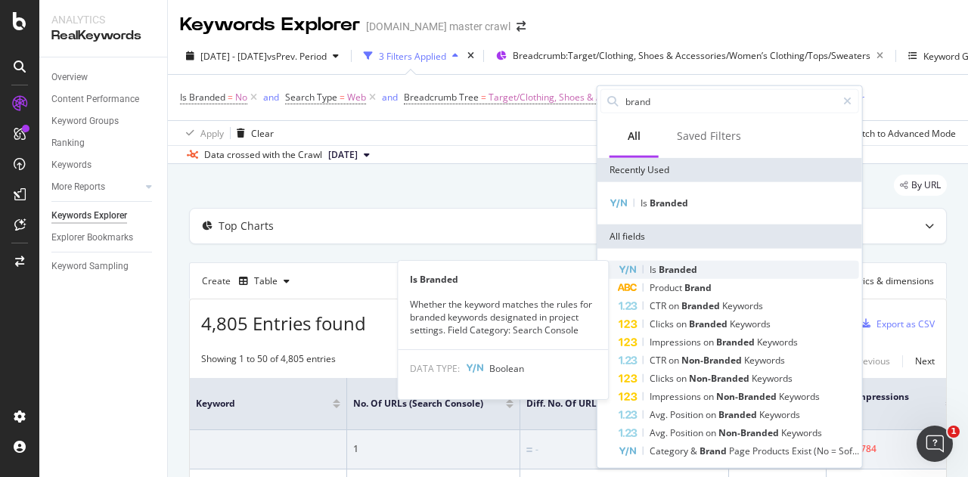
click at [739, 261] on div "Is Branded" at bounding box center [738, 270] width 240 height 18
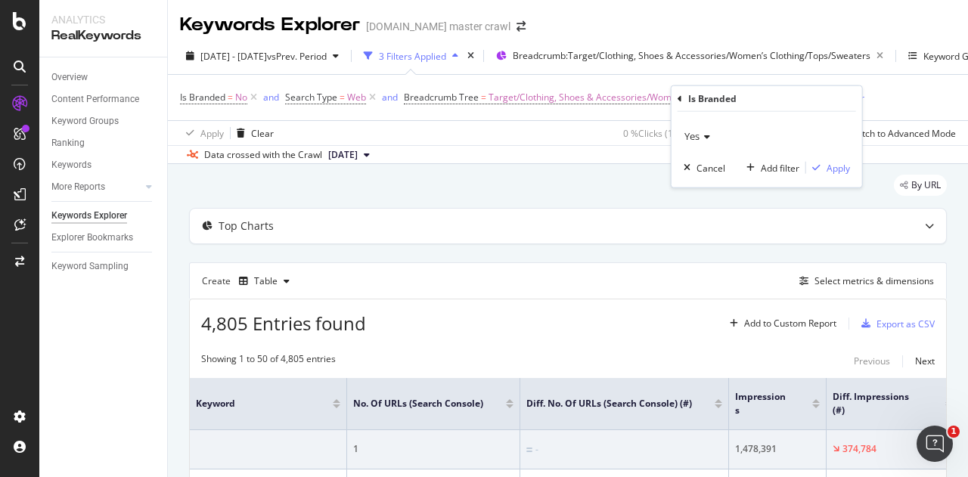
click at [717, 137] on div "Yes" at bounding box center [766, 136] width 166 height 24
click at [206, 99] on span "Is Branded" at bounding box center [202, 97] width 45 height 13
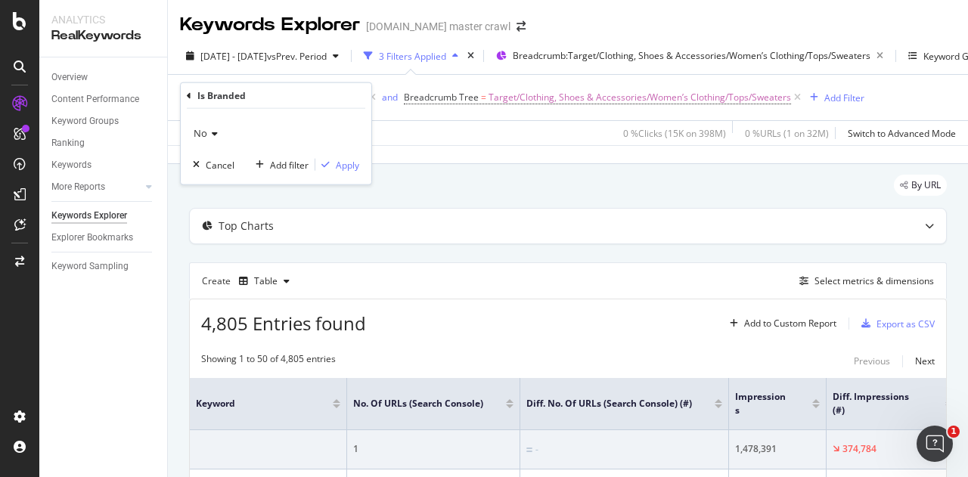
click at [212, 129] on icon at bounding box center [212, 133] width 11 height 9
click at [208, 161] on span "Yes" at bounding box center [207, 163] width 15 height 13
click at [354, 163] on div "Apply" at bounding box center [347, 164] width 23 height 13
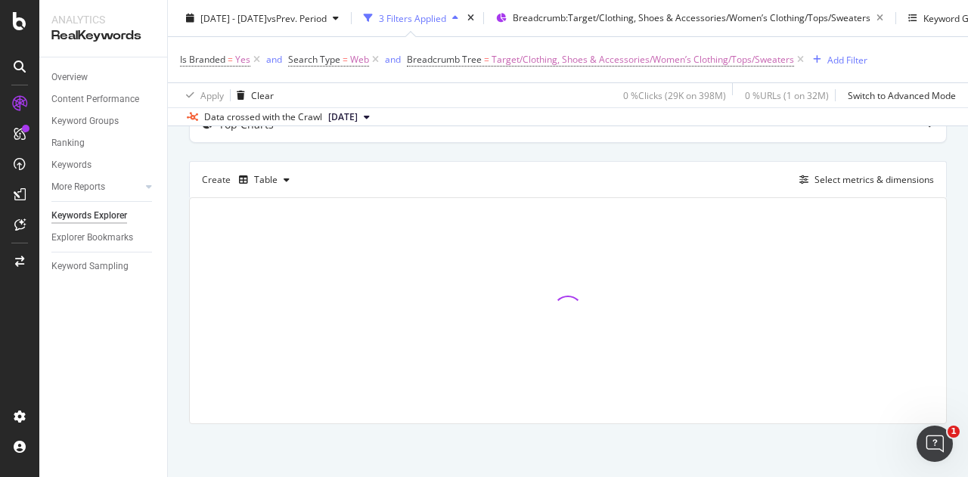
scroll to position [112, 0]
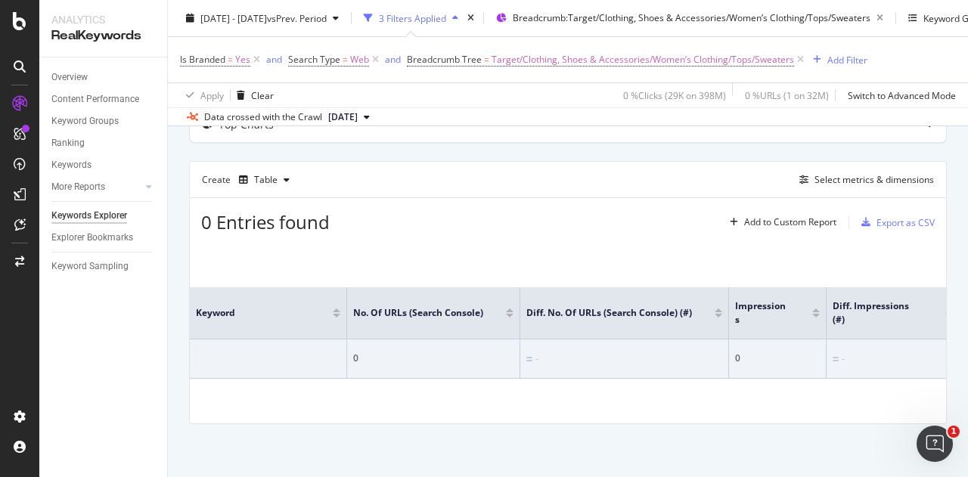
click at [947, 342] on div "By URL Top Charts Create Table Select metrics & dimensions 0 Entries found Add …" at bounding box center [568, 270] width 800 height 414
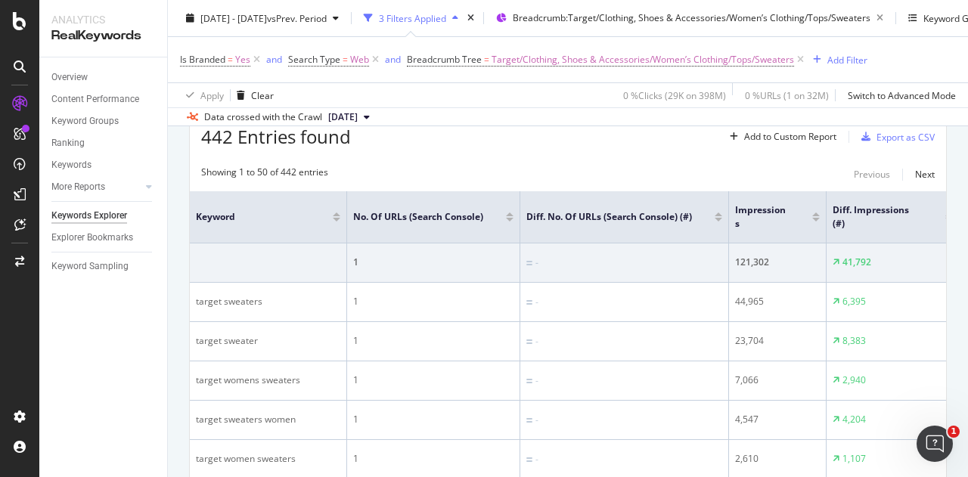
scroll to position [135, 0]
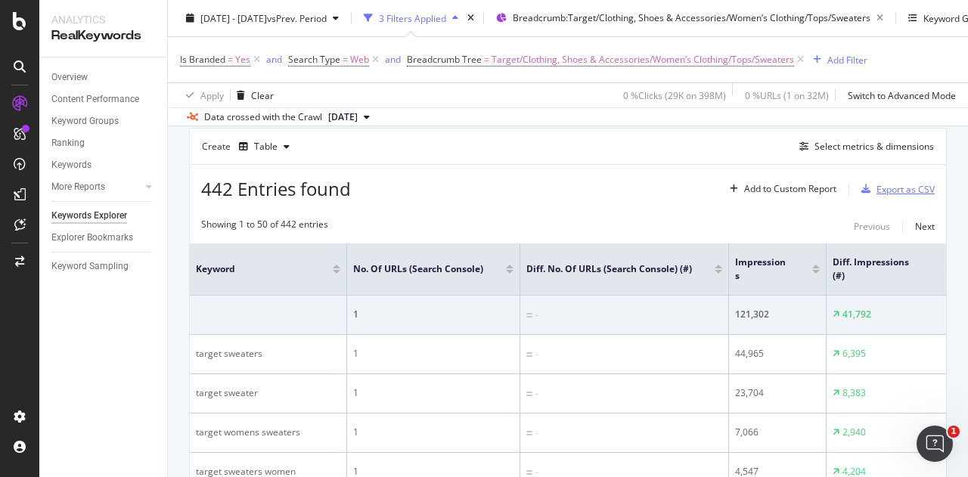
click at [884, 185] on div "Export as CSV" at bounding box center [905, 189] width 58 height 13
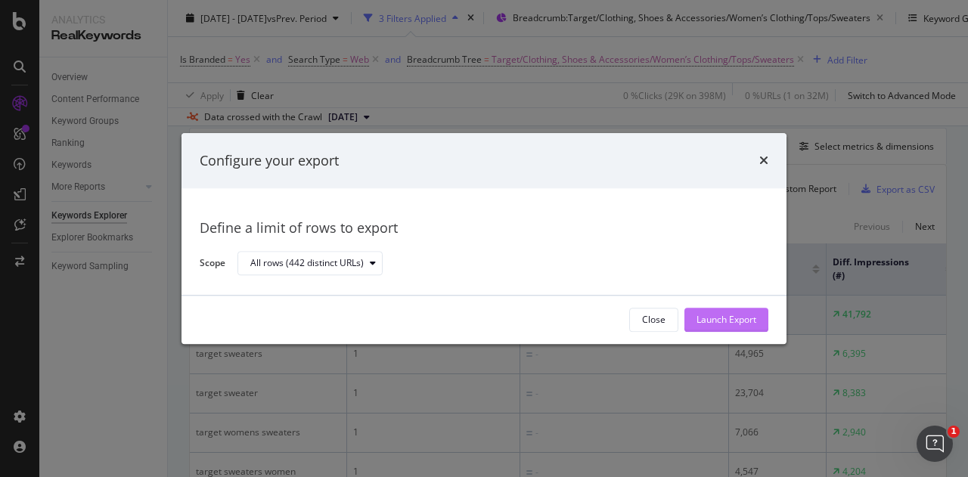
click at [735, 318] on div "Launch Export" at bounding box center [726, 320] width 60 height 13
